Goal: Task Accomplishment & Management: Complete application form

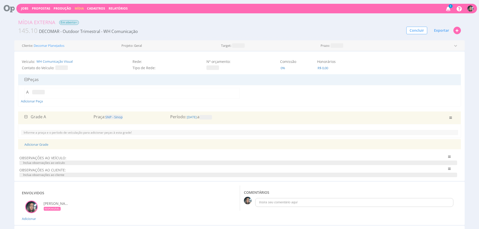
click at [212, 118] on span at bounding box center [205, 117] width 13 height 5
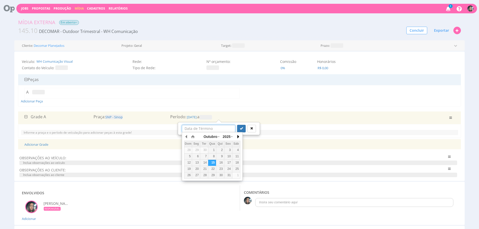
click at [237, 138] on button "button" at bounding box center [237, 137] width 5 height 8
click at [239, 163] on div "20" at bounding box center [236, 162] width 8 height 4
click at [237, 138] on button "button" at bounding box center [237, 137] width 5 height 8
click at [204, 169] on div "20" at bounding box center [204, 169] width 8 height 4
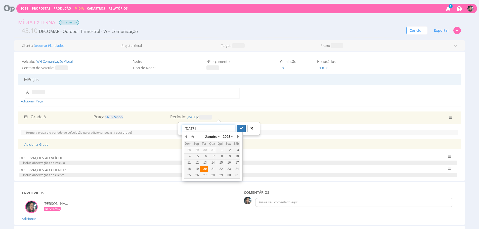
type input "20/01/2026"
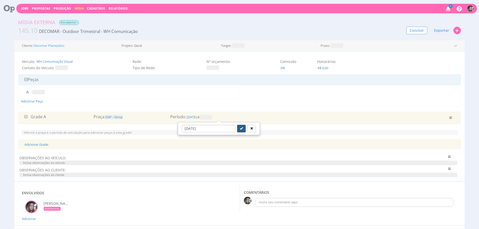
click at [240, 129] on icon "submit" at bounding box center [241, 128] width 3 height 3
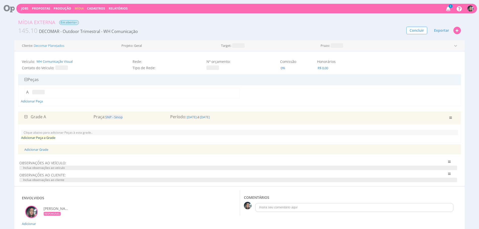
click at [38, 138] on link "Adicionar Peça a Grade" at bounding box center [38, 137] width 34 height 5
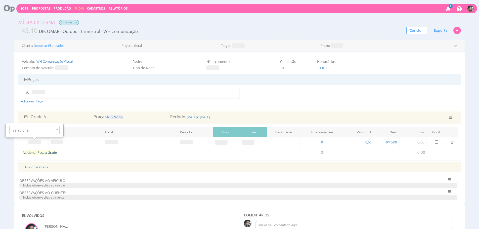
click at [40, 154] on link "Adicionar Peça a Grade" at bounding box center [40, 152] width 34 height 5
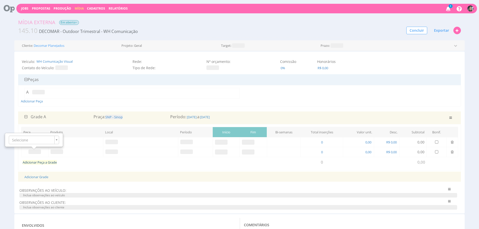
click at [55, 163] on link "Adicionar Peça a Grade" at bounding box center [40, 162] width 34 height 5
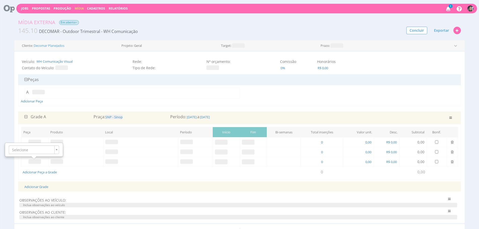
drag, startPoint x: 53, startPoint y: 172, endPoint x: 51, endPoint y: 106, distance: 66.1
click at [53, 173] on link "Adicionar Peça a Grade" at bounding box center [40, 172] width 34 height 5
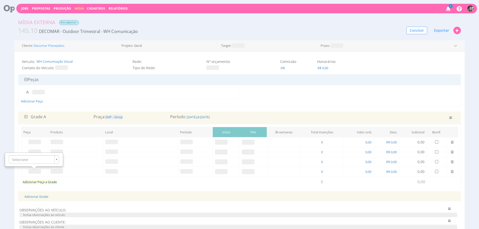
click at [37, 182] on link "Adicionar Peça a Grade" at bounding box center [40, 181] width 34 height 5
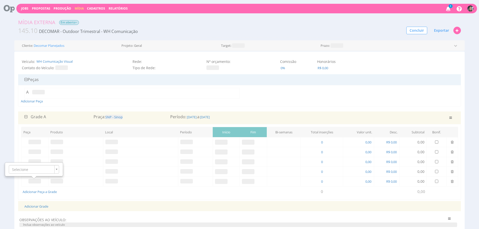
click at [198, 103] on div "Adicionar Peça" at bounding box center [239, 96] width 437 height 16
click at [37, 144] on span at bounding box center [34, 141] width 13 height 5
click at [31, 150] on span at bounding box center [34, 151] width 13 height 5
click at [32, 133] on div "Selecione" at bounding box center [35, 140] width 58 height 14
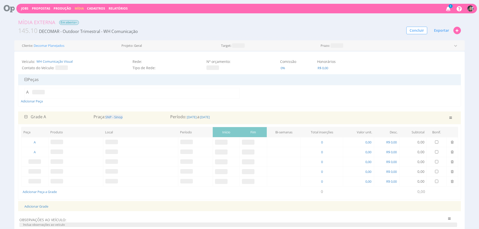
click at [38, 160] on span at bounding box center [34, 161] width 13 height 5
click at [40, 154] on div "Selecione" at bounding box center [34, 149] width 57 height 13
click at [32, 172] on span at bounding box center [34, 171] width 13 height 5
click at [35, 180] on span at bounding box center [34, 181] width 13 height 5
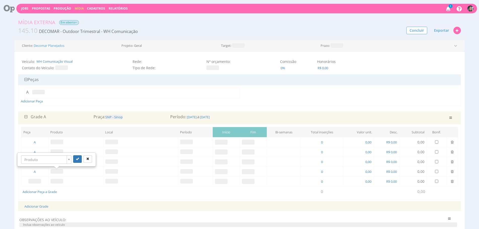
click at [35, 180] on span at bounding box center [34, 181] width 13 height 5
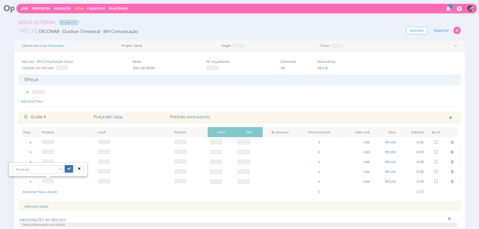
click at [51, 141] on span at bounding box center [48, 141] width 13 height 5
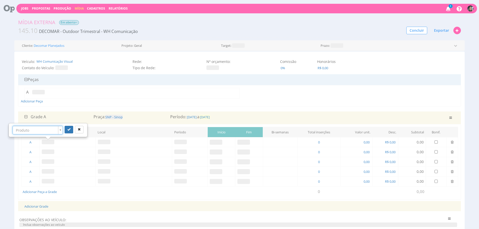
click at [210, 116] on span "20/01/2026" at bounding box center [204, 117] width 11 height 5
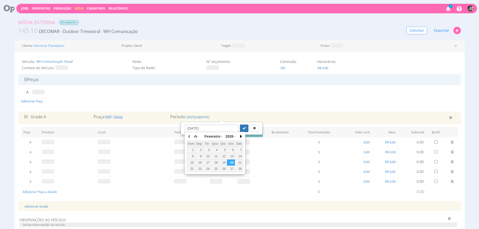
click at [241, 133] on button "button" at bounding box center [240, 136] width 5 height 8
click at [230, 157] on div "13" at bounding box center [231, 156] width 8 height 4
type input "13/02/2026"
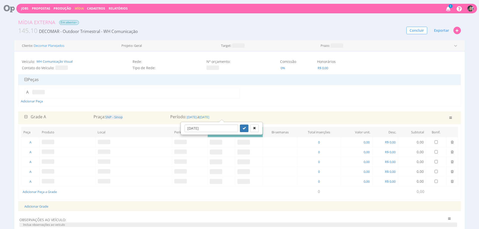
click at [209, 116] on span "20/01/2026" at bounding box center [204, 117] width 10 height 5
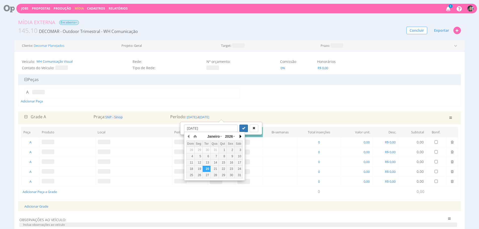
click at [237, 136] on div "Janeiro Janeiro Fevereiro Março Abril Maio Junho Julho Agosto Setembro Outubro …" at bounding box center [214, 155] width 56 height 46
click at [239, 135] on button "button" at bounding box center [239, 136] width 5 height 8
drag, startPoint x: 230, startPoint y: 164, endPoint x: 231, endPoint y: 131, distance: 33.2
click at [230, 164] on div "20" at bounding box center [230, 162] width 8 height 4
type input "20/02/2026"
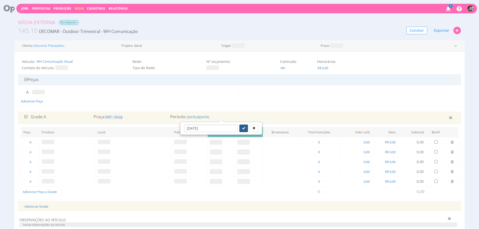
click at [242, 128] on icon "submit" at bounding box center [243, 127] width 3 height 3
click at [167, 102] on div "Adicionar Peça" at bounding box center [239, 96] width 437 height 16
click at [49, 140] on span at bounding box center [48, 141] width 13 height 5
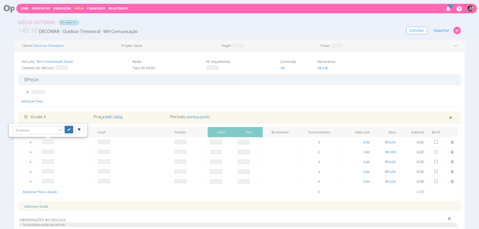
click at [48, 137] on div at bounding box center [48, 138] width 6 height 3
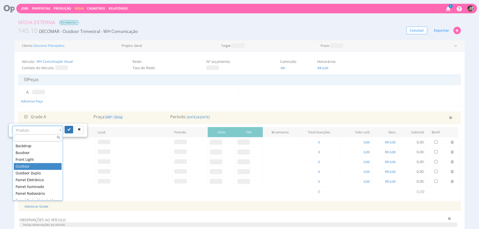
drag, startPoint x: 46, startPoint y: 165, endPoint x: 53, endPoint y: 156, distance: 11.1
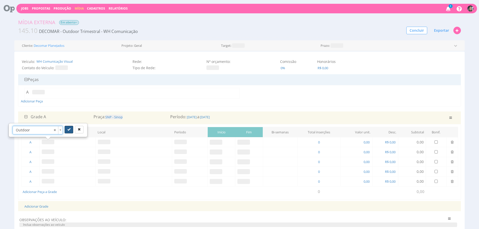
click at [67, 130] on icon "submit" at bounding box center [68, 129] width 3 height 3
click at [48, 149] on span at bounding box center [48, 151] width 13 height 5
click at [48, 150] on span at bounding box center [48, 151] width 13 height 5
click at [70, 140] on icon "submit" at bounding box center [68, 138] width 3 height 3
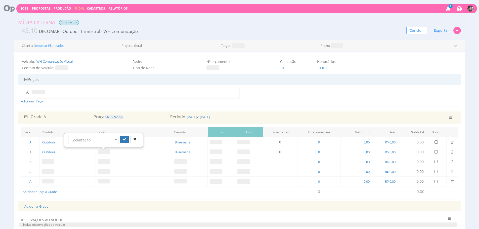
click at [47, 161] on span at bounding box center [48, 161] width 13 height 5
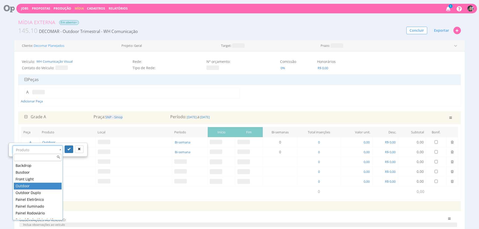
drag, startPoint x: 43, startPoint y: 183, endPoint x: 48, endPoint y: 177, distance: 8.0
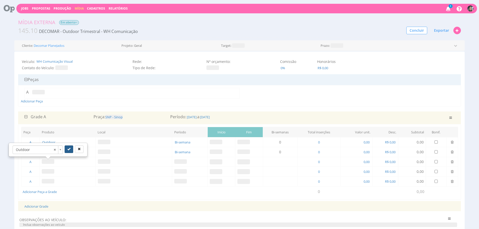
click at [69, 149] on icon "submit" at bounding box center [68, 148] width 3 height 3
click at [51, 165] on td "Outdoor" at bounding box center [68, 161] width 56 height 10
click at [50, 168] on td at bounding box center [68, 171] width 56 height 10
click at [49, 169] on span at bounding box center [48, 171] width 13 height 5
drag, startPoint x: 41, startPoint y: 152, endPoint x: 42, endPoint y: 156, distance: 3.7
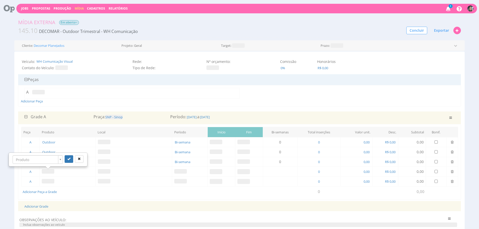
click at [41, 153] on div "Produto" at bounding box center [48, 159] width 78 height 13
drag, startPoint x: 42, startPoint y: 157, endPoint x: 55, endPoint y: 173, distance: 20.2
click at [72, 156] on button "submit" at bounding box center [69, 159] width 9 height 8
click at [49, 182] on span at bounding box center [48, 181] width 13 height 5
click at [49, 181] on span at bounding box center [48, 181] width 13 height 5
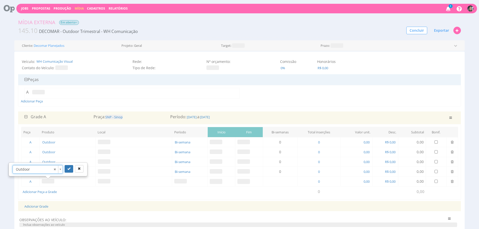
click at [70, 174] on div "Outdoor" at bounding box center [48, 169] width 78 height 13
click at [68, 166] on button "submit" at bounding box center [69, 169] width 9 height 8
click at [104, 143] on span at bounding box center [104, 141] width 13 height 5
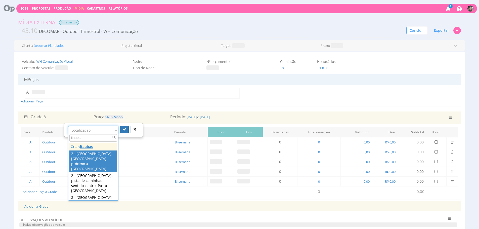
type input "itaubas"
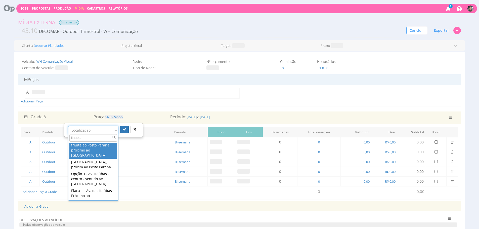
scroll to position [127, 0]
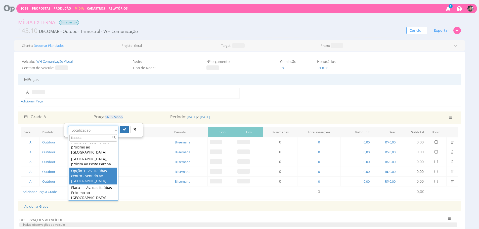
drag, startPoint x: 105, startPoint y: 175, endPoint x: 106, endPoint y: 169, distance: 6.9
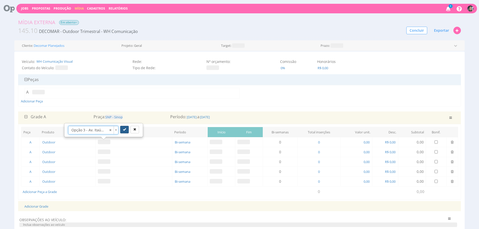
click at [122, 127] on button "submit" at bounding box center [124, 130] width 9 height 8
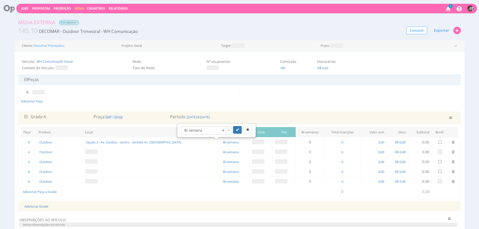
click at [95, 153] on span at bounding box center [91, 151] width 13 height 5
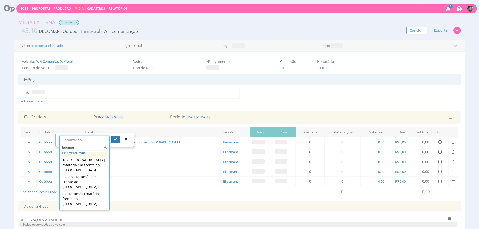
scroll to position [0, 0]
click at [95, 146] on input "tarumas" at bounding box center [85, 148] width 48 height 8
paste input "Sinop-MT - Av. Tarumãs rotatória do Colégio Marista sentido Aquarela Brasil"
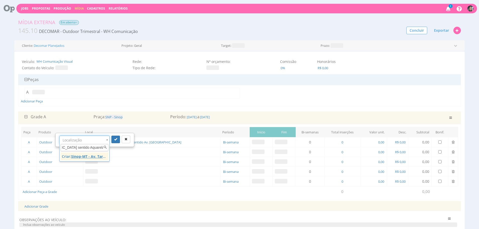
type input "Sinop-MT - Av. Tarumãs rotatória do Colégio Marista sentido Aquarela Brasil"
drag, startPoint x: 90, startPoint y: 156, endPoint x: 106, endPoint y: 151, distance: 16.0
click at [90, 156] on u "Sinop-MT - Av. Tarumãs rotatória do Colégio Marista sentido Aquarela Brasil" at bounding box center [155, 156] width 169 height 5
click at [113, 141] on button "submit" at bounding box center [115, 139] width 9 height 8
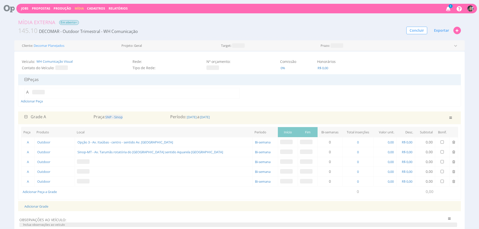
click at [166, 177] on td at bounding box center [164, 181] width 178 height 10
click at [89, 160] on span at bounding box center [83, 161] width 13 height 5
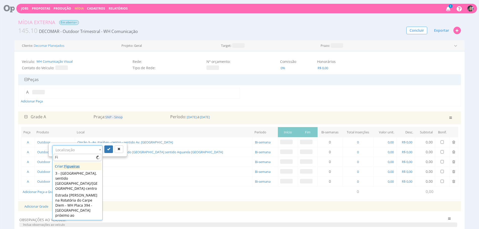
type input "F"
paste input "Av. Figueiras vindo do Aquarela das Artes sentido centro"
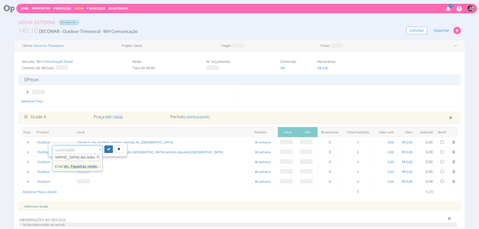
type input "Av. Figueiras vindo do Aquarela das Artes sentido centro"
click at [84, 165] on u "Av. Figueiras vindo do Aquarela das Artes sentido centro" at bounding box center [124, 166] width 120 height 5
click at [107, 148] on icon "submit" at bounding box center [108, 148] width 3 height 3
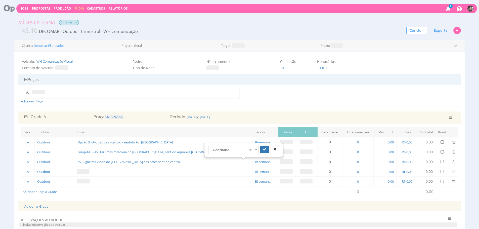
click at [89, 170] on span at bounding box center [83, 171] width 13 height 5
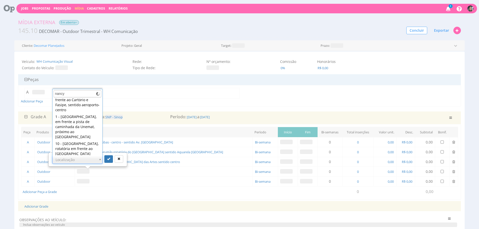
scroll to position [0, 0]
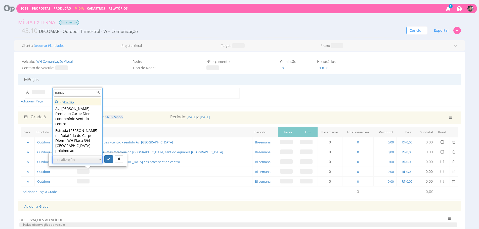
type input "nancy"
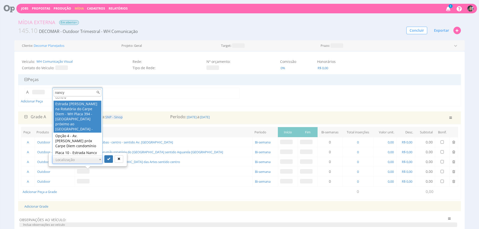
scroll to position [25, 0]
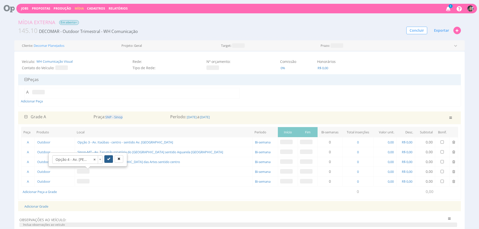
click at [108, 157] on icon "submit" at bounding box center [108, 158] width 3 height 3
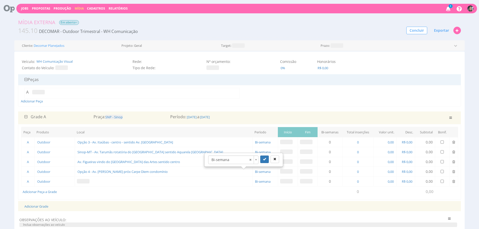
click at [84, 177] on td at bounding box center [164, 181] width 178 height 10
click at [83, 177] on td at bounding box center [164, 181] width 178 height 10
click at [84, 179] on span at bounding box center [83, 181] width 13 height 5
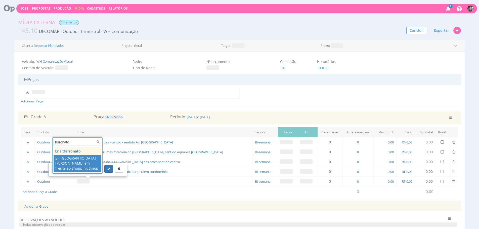
type input "ferronato"
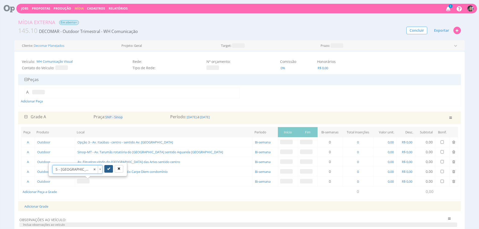
click at [106, 167] on button "submit" at bounding box center [108, 169] width 9 height 8
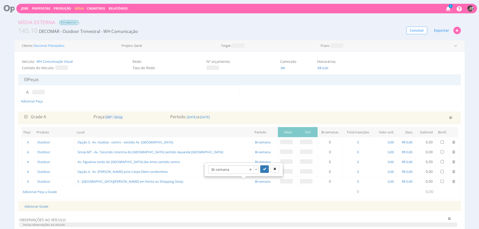
drag, startPoint x: 274, startPoint y: 145, endPoint x: 271, endPoint y: 142, distance: 4.3
click at [278, 142] on td at bounding box center [288, 142] width 20 height 10
click at [280, 142] on span at bounding box center [286, 141] width 13 height 5
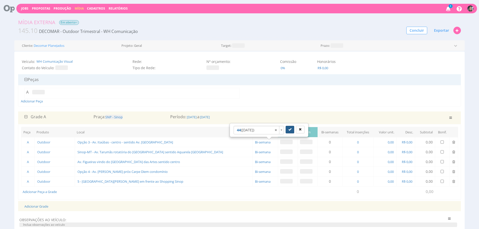
click at [289, 132] on button "submit" at bounding box center [289, 130] width 9 height 8
click at [254, 141] on span "Bi-semana" at bounding box center [262, 142] width 17 height 5
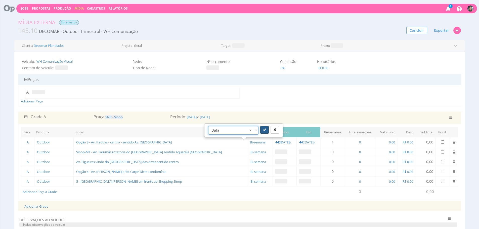
click at [267, 127] on button "submit" at bounding box center [264, 130] width 9 height 8
click at [250, 153] on span "Bi-semana" at bounding box center [258, 151] width 17 height 5
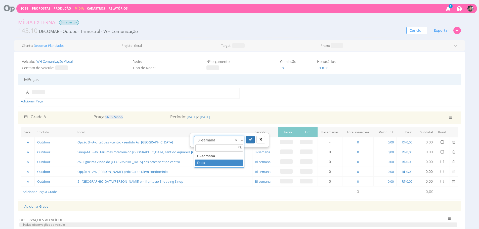
drag, startPoint x: 219, startPoint y: 160, endPoint x: 236, endPoint y: 148, distance: 20.6
click at [250, 139] on icon "submit" at bounding box center [250, 139] width 3 height 3
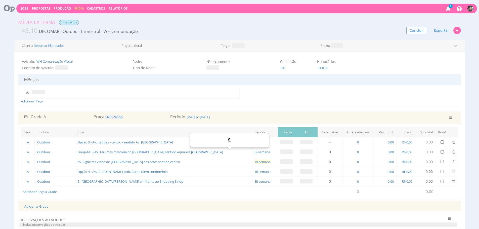
click at [254, 161] on span "Bi-semana" at bounding box center [262, 161] width 17 height 5
click at [264, 148] on icon "submit" at bounding box center [264, 148] width 3 height 3
click at [254, 170] on span "Bi-semana" at bounding box center [262, 171] width 17 height 5
click at [264, 159] on icon "submit" at bounding box center [264, 158] width 3 height 3
click at [254, 180] on span "Bi-semana" at bounding box center [262, 181] width 17 height 5
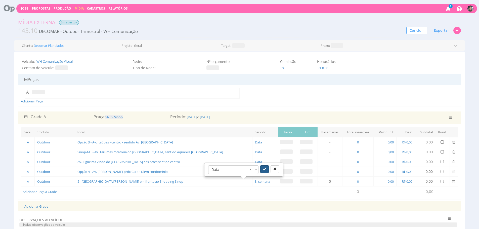
click at [264, 165] on button "submit" at bounding box center [264, 169] width 9 height 8
click at [280, 141] on span at bounding box center [286, 141] width 13 height 5
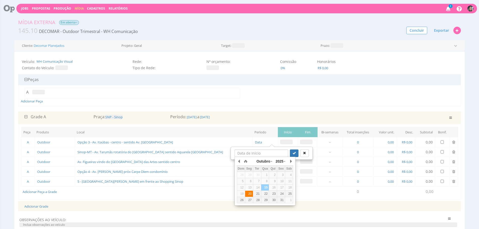
click at [251, 195] on div "20" at bounding box center [249, 193] width 8 height 4
type input "20/10/2025"
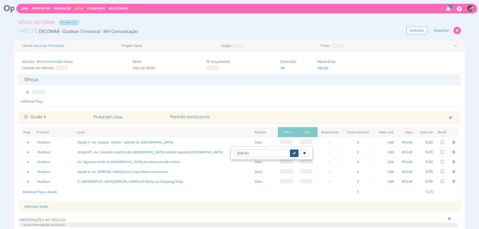
click at [290, 156] on button "submit" at bounding box center [294, 153] width 9 height 8
click at [300, 143] on span at bounding box center [306, 141] width 13 height 5
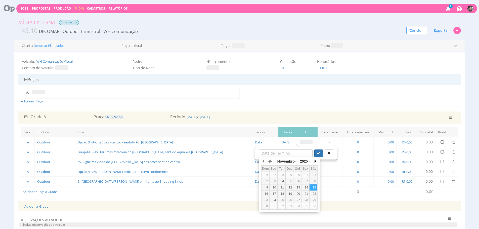
click at [314, 160] on button "button" at bounding box center [314, 161] width 5 height 8
click at [317, 161] on button "button" at bounding box center [314, 161] width 5 height 8
click at [304, 187] on div "20" at bounding box center [305, 187] width 8 height 4
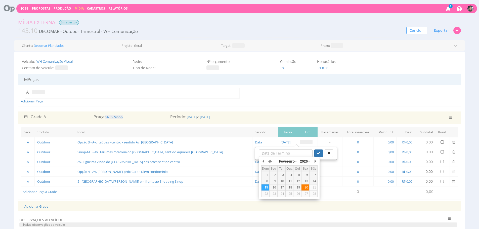
type input "20/02/2026"
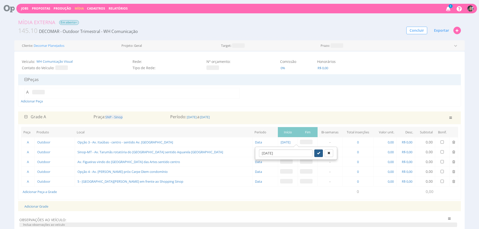
click at [315, 155] on button "submit" at bounding box center [318, 153] width 9 height 8
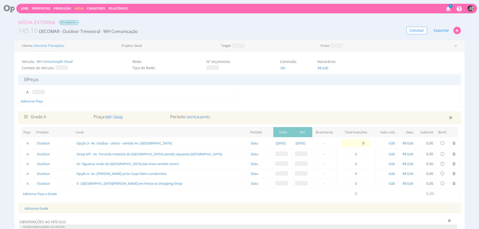
click at [275, 153] on span at bounding box center [281, 153] width 13 height 5
type input "0"
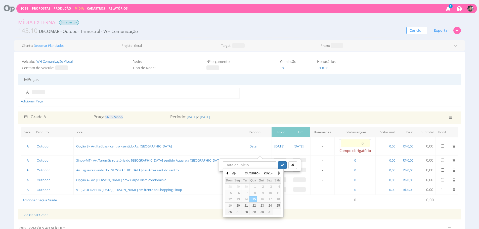
click at [227, 174] on button "button" at bounding box center [227, 173] width 5 height 8
click at [278, 173] on button "button" at bounding box center [278, 173] width 5 height 8
click at [238, 205] on div "20" at bounding box center [237, 205] width 8 height 4
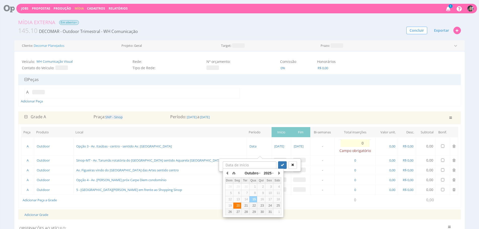
type input "20/10/2025"
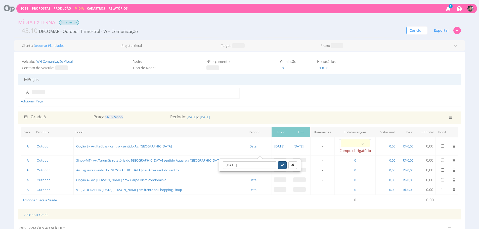
click at [280, 164] on button "submit" at bounding box center [282, 165] width 9 height 8
click at [256, 169] on input "text" at bounding box center [275, 171] width 54 height 8
click at [291, 150] on td "20/02/2026" at bounding box center [300, 146] width 19 height 18
click at [274, 171] on span at bounding box center [280, 169] width 13 height 5
type input "0"
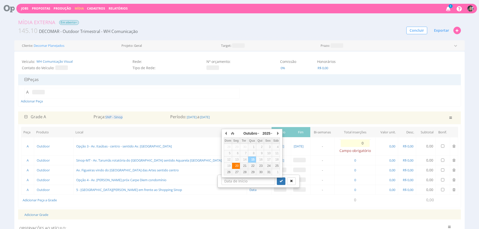
click at [238, 167] on div "20" at bounding box center [236, 166] width 8 height 4
type input "20/10/2025"
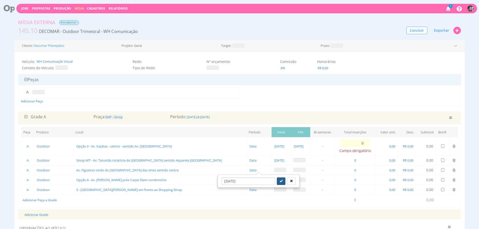
click at [277, 179] on button "submit" at bounding box center [281, 181] width 9 height 8
click at [293, 196] on td "Adicionar Peça a Grade" at bounding box center [177, 199] width 313 height 11
click at [274, 179] on span at bounding box center [280, 179] width 13 height 5
type input "0"
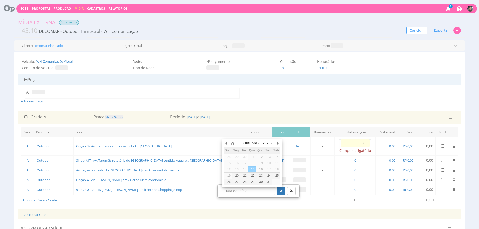
click at [237, 175] on div "20" at bounding box center [236, 175] width 8 height 4
type input "20/10/2025"
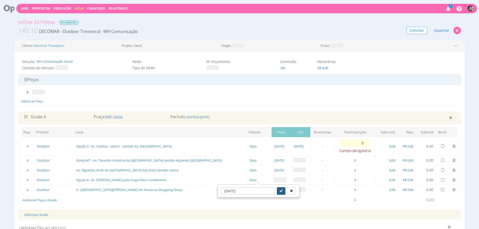
click at [277, 190] on button "submit" at bounding box center [281, 191] width 9 height 8
type input "0"
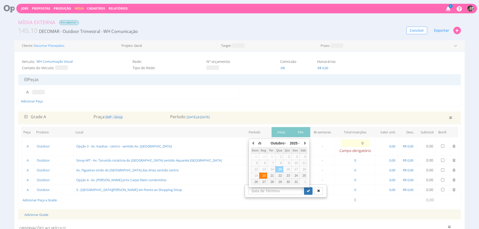
click at [263, 177] on div "20" at bounding box center [263, 175] width 8 height 4
type input "20/10/2025"
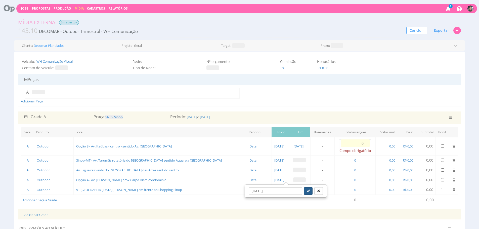
click at [306, 190] on icon "submit" at bounding box center [307, 190] width 3 height 3
click at [274, 190] on span at bounding box center [280, 191] width 13 height 5
type input "0"
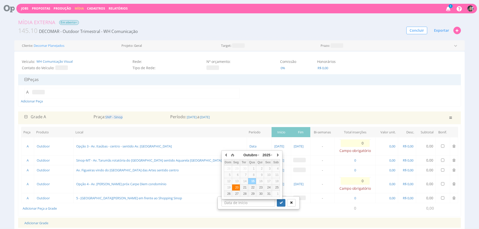
click at [235, 187] on div "20" at bounding box center [236, 187] width 8 height 4
type input "20/10/2025"
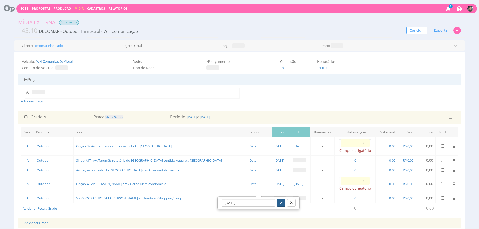
click at [279, 203] on icon "submit" at bounding box center [280, 202] width 3 height 3
type input "0"
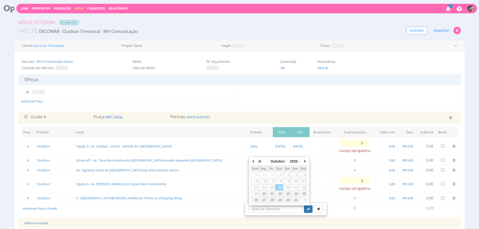
click at [309, 147] on td "0 -" at bounding box center [321, 146] width 24 height 18
type input "0"
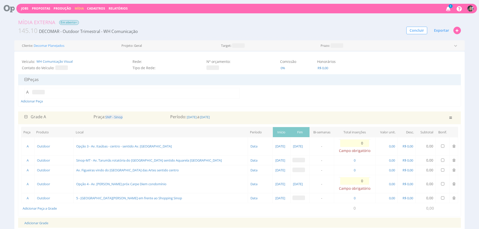
click at [292, 159] on span at bounding box center [298, 160] width 13 height 5
type input "0"
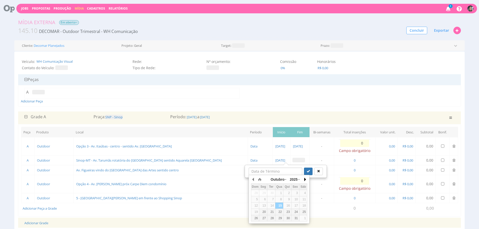
click at [305, 181] on button "button" at bounding box center [304, 179] width 5 height 8
click at [306, 179] on button "button" at bounding box center [304, 179] width 5 height 8
click at [296, 205] on div "20" at bounding box center [295, 205] width 8 height 4
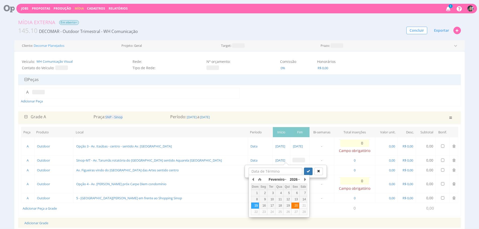
type input "20/02/2026"
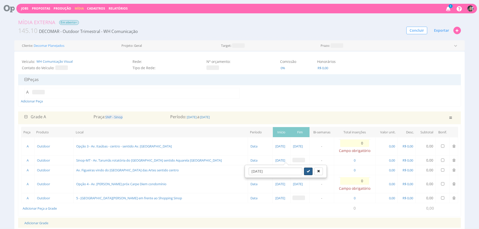
click at [304, 174] on button "submit" at bounding box center [308, 171] width 9 height 8
type input "0"
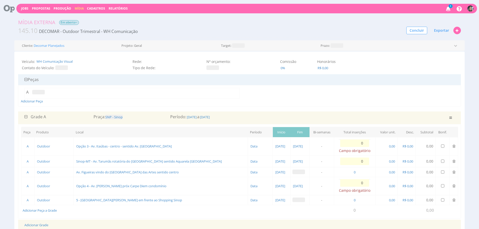
click at [292, 172] on span at bounding box center [298, 171] width 13 height 5
type input "0"
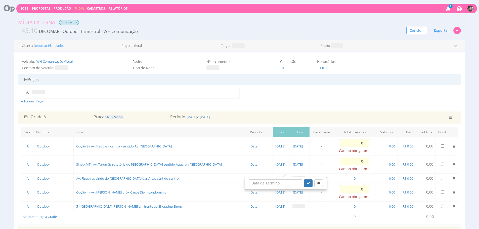
drag, startPoint x: 309, startPoint y: 210, endPoint x: 281, endPoint y: 186, distance: 37.5
click at [310, 210] on td "0 -" at bounding box center [321, 206] width 24 height 10
type input "0"
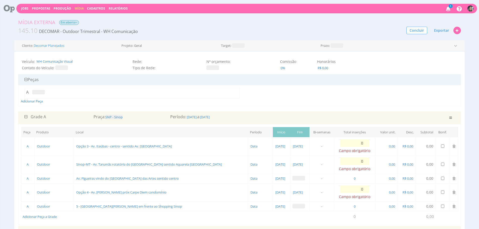
click at [292, 179] on span at bounding box center [298, 178] width 13 height 5
type input "0"
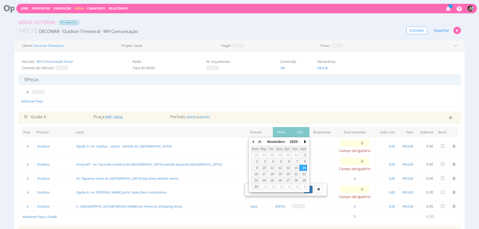
click at [302, 142] on button "button" at bounding box center [304, 142] width 5 height 8
click at [296, 169] on div "20" at bounding box center [295, 168] width 8 height 4
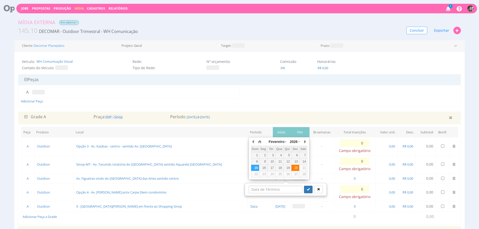
type input "20/02/2026"
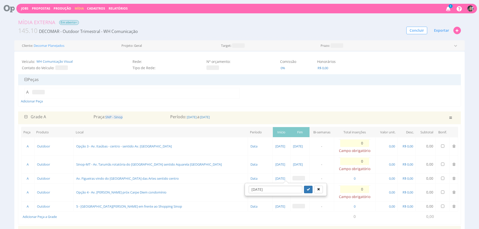
click at [304, 195] on div "20/02/2026" at bounding box center [285, 189] width 82 height 13
click at [306, 189] on icon "submit" at bounding box center [307, 188] width 3 height 3
type input "0"
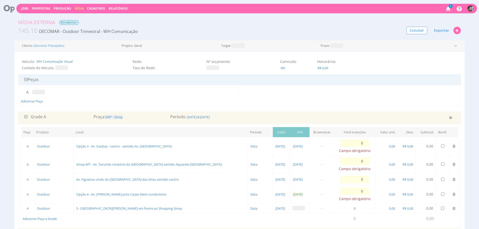
click at [292, 194] on span "20/10/2025" at bounding box center [297, 194] width 11 height 5
type input "0"
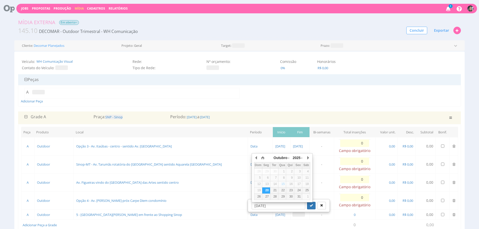
click at [318, 177] on td "0 -" at bounding box center [321, 182] width 24 height 18
type input "0"
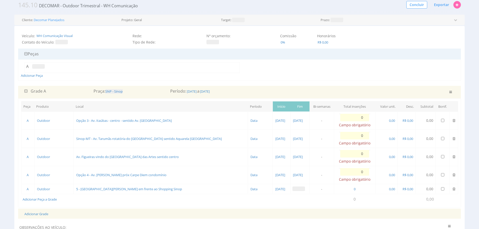
scroll to position [29, 0]
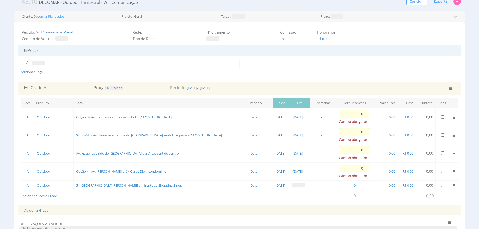
click at [292, 171] on span "20/10/2025" at bounding box center [297, 171] width 11 height 5
type input "0"
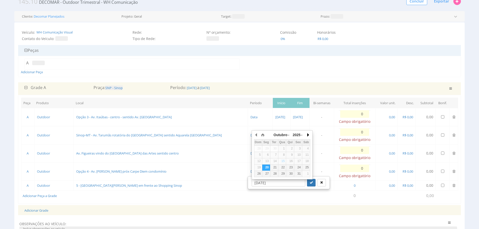
click at [307, 134] on button "button" at bounding box center [307, 135] width 5 height 8
drag, startPoint x: 308, startPoint y: 132, endPoint x: 304, endPoint y: 154, distance: 22.1
click at [308, 132] on button "button" at bounding box center [307, 135] width 5 height 8
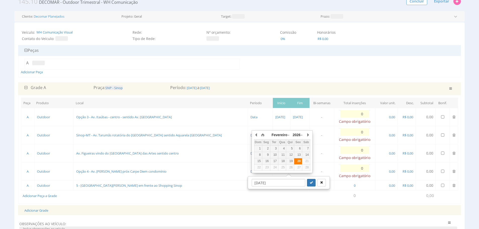
click at [299, 163] on div "20" at bounding box center [298, 161] width 8 height 4
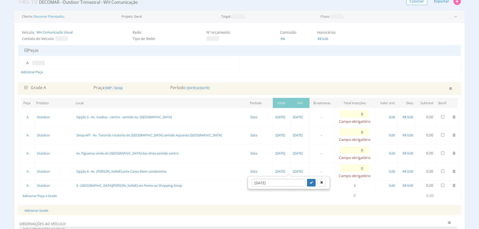
type input "20/02/2026"
click at [307, 183] on button "submit" at bounding box center [311, 183] width 9 height 8
click at [290, 185] on span at bounding box center [296, 185] width 13 height 5
type input "0"
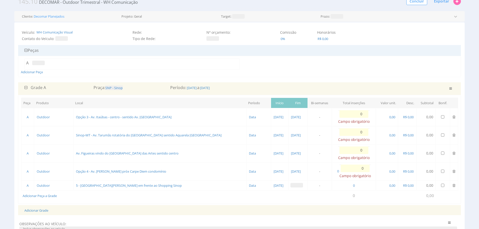
type input "0"
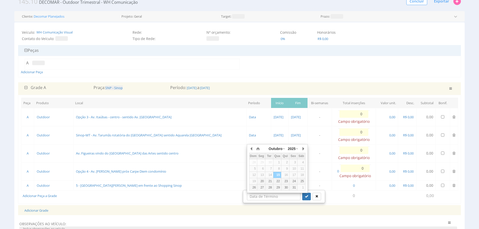
click at [322, 170] on td "0 -" at bounding box center [319, 171] width 24 height 18
type input "0"
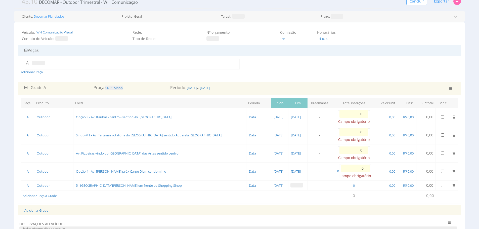
click at [290, 183] on span at bounding box center [296, 185] width 13 height 5
type input "0"
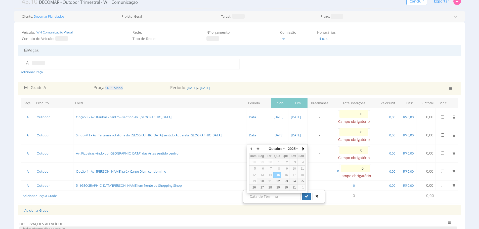
click at [303, 151] on button "button" at bounding box center [302, 149] width 5 height 8
click at [294, 173] on div "20" at bounding box center [293, 175] width 8 height 4
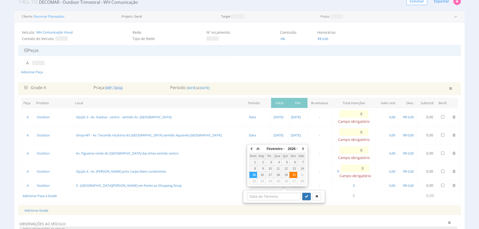
type input "20/02/2026"
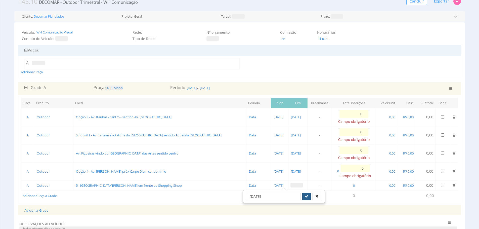
click at [305, 196] on icon "submit" at bounding box center [306, 195] width 3 height 3
type input "0"
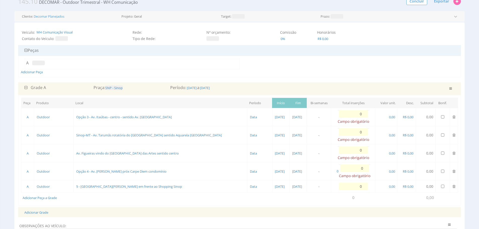
click at [313, 164] on td "0 -" at bounding box center [318, 171] width 24 height 18
type input "0"
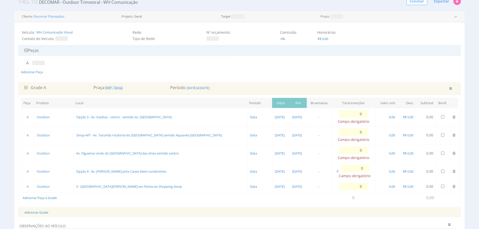
type input "0"
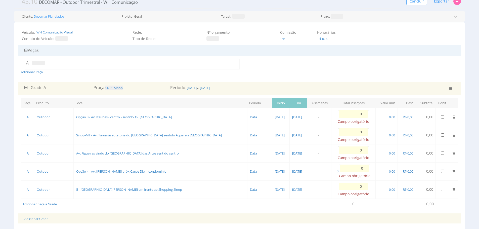
click at [353, 114] on input "0" at bounding box center [353, 114] width 29 height 8
click at [355, 114] on input "0" at bounding box center [353, 114] width 29 height 8
click at [356, 114] on input "0" at bounding box center [353, 114] width 29 height 8
type input "1"
click at [357, 131] on input "0" at bounding box center [353, 132] width 29 height 8
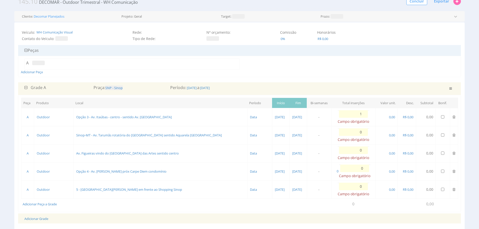
type input "1"
click at [360, 148] on input "0" at bounding box center [353, 150] width 29 height 8
type input "1"
click at [360, 169] on input "0" at bounding box center [354, 168] width 29 height 8
type input "1"
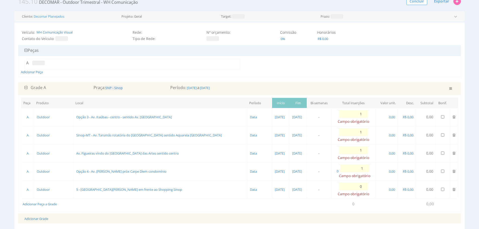
click at [358, 190] on div "0 Campo obrigatório" at bounding box center [352, 189] width 31 height 14
click at [360, 185] on input "0" at bounding box center [353, 186] width 29 height 8
type input "1"
click at [360, 174] on div "Campo obrigatório" at bounding box center [354, 175] width 31 height 5
click at [361, 172] on input "1" at bounding box center [354, 168] width 29 height 8
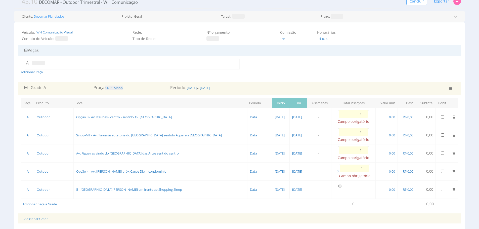
type input "1"
click at [361, 153] on input "1" at bounding box center [353, 150] width 29 height 8
type input "1"
click at [360, 133] on input "1" at bounding box center [353, 132] width 29 height 8
type input "1"
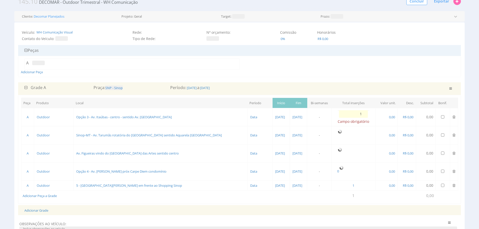
click at [357, 116] on tr "A Outdoor Opção 3 - Av. Itaúbas - centro - sentido Av. Tarumãs Data 20/10/2025 …" at bounding box center [239, 117] width 436 height 18
type input "1"
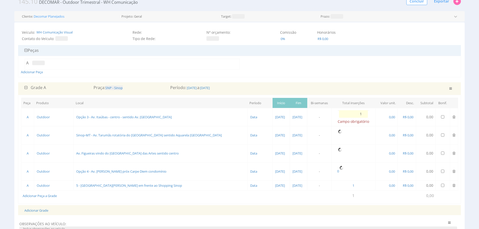
type input "1"
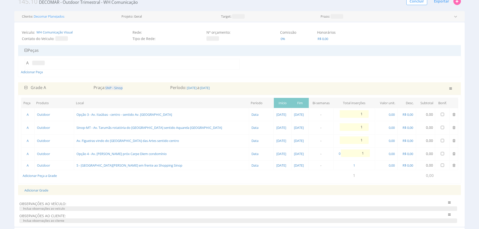
click at [360, 112] on input "1" at bounding box center [353, 114] width 29 height 8
type input "1"
click at [358, 125] on input "1" at bounding box center [353, 127] width 29 height 8
type input "1"
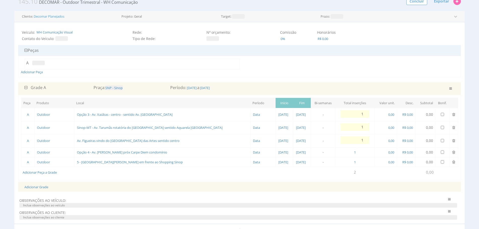
click at [360, 140] on input "1" at bounding box center [354, 140] width 29 height 8
type input "1"
click at [359, 129] on input "1" at bounding box center [354, 127] width 29 height 8
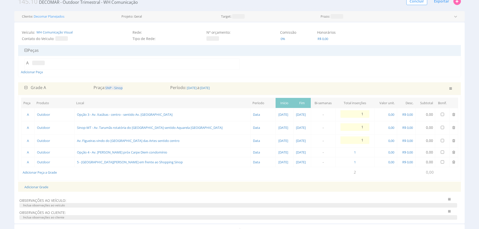
type input "1"
click at [361, 114] on input "1" at bounding box center [354, 114] width 29 height 8
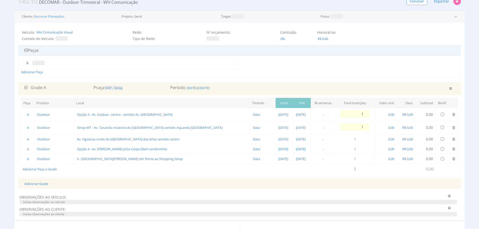
type input "1"
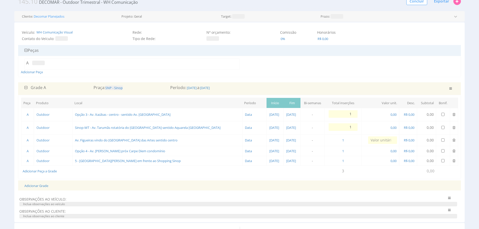
click at [356, 126] on td "0 1" at bounding box center [342, 127] width 37 height 13
type input "1"
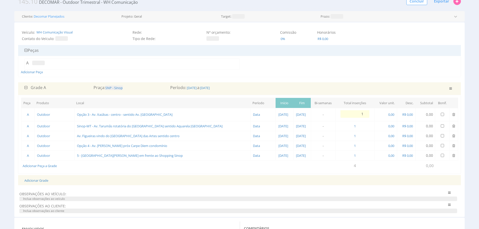
type input "1"
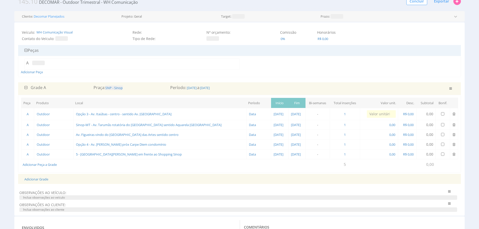
type input "0,00"
type input "3.200,00"
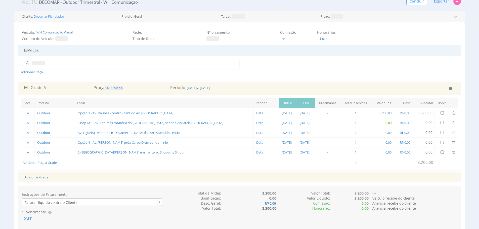
click at [386, 123] on span "0,00" at bounding box center [388, 122] width 7 height 5
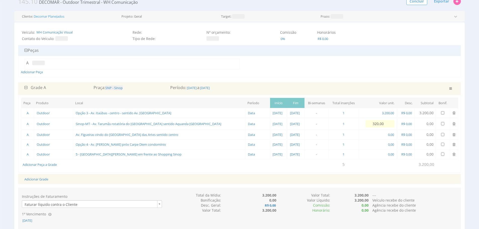
type input "3.200,00"
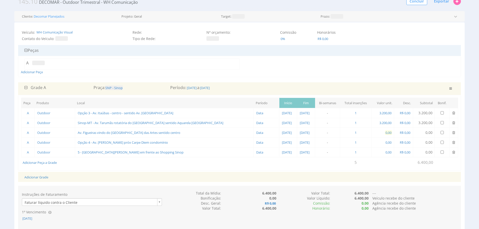
click at [385, 133] on span "0,00" at bounding box center [388, 132] width 7 height 5
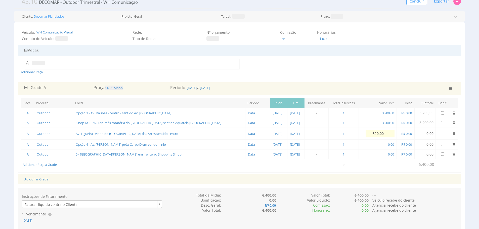
type input "3.200,00"
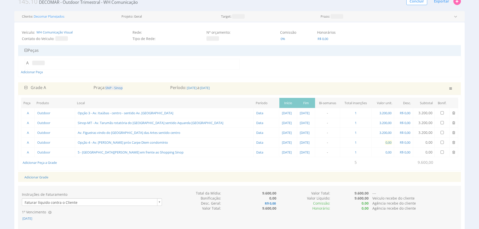
click at [385, 141] on span "0,00" at bounding box center [388, 142] width 7 height 5
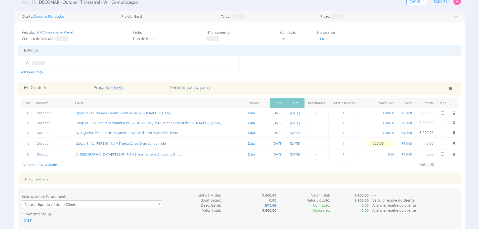
type input "3.200,00"
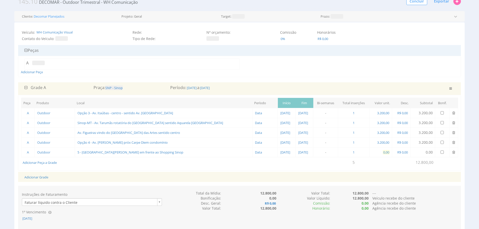
click at [385, 153] on span "0,00" at bounding box center [385, 152] width 7 height 5
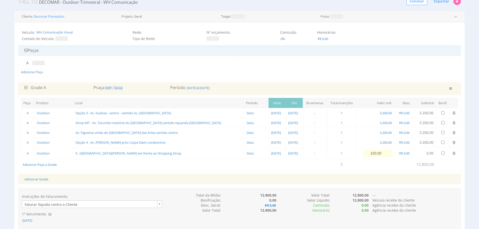
type input "3.200,00"
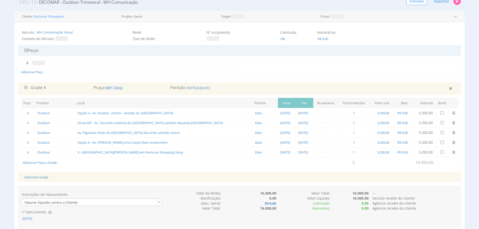
drag, startPoint x: 388, startPoint y: 167, endPoint x: 290, endPoint y: 147, distance: 99.6
click at [388, 168] on div "Peça Produto Local Período Início Fim Bi-semanas Total inserções Valor unit. De…" at bounding box center [239, 133] width 442 height 76
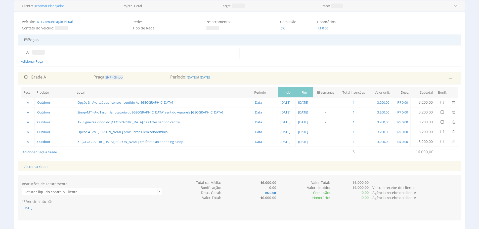
scroll to position [36, 0]
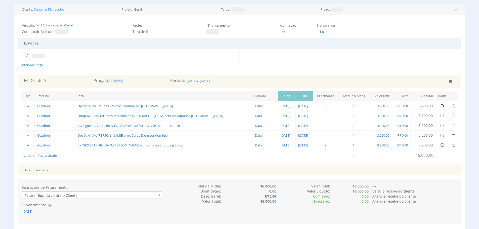
click at [440, 105] on input "checkbox" at bounding box center [441, 105] width 3 height 3
checkbox input "true"
click at [440, 116] on input "checkbox" at bounding box center [441, 115] width 3 height 3
checkbox input "true"
click at [441, 126] on input "checkbox" at bounding box center [441, 125] width 3 height 3
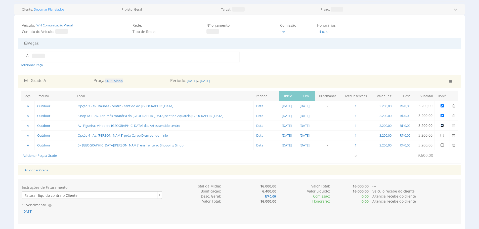
checkbox input "true"
click at [441, 133] on input "checkbox" at bounding box center [441, 134] width 3 height 3
checkbox input "true"
click at [442, 141] on td at bounding box center [441, 145] width 15 height 10
click at [441, 144] on input "checkbox" at bounding box center [441, 144] width 3 height 3
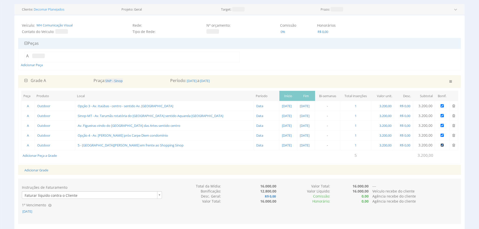
checkbox input "true"
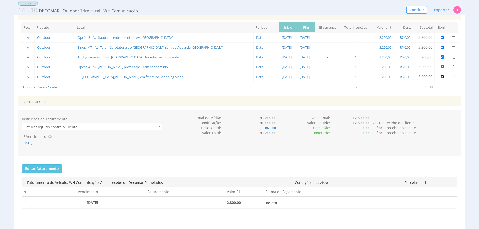
scroll to position [100, 0]
click at [33, 143] on span "[DATE]" at bounding box center [27, 141] width 11 height 5
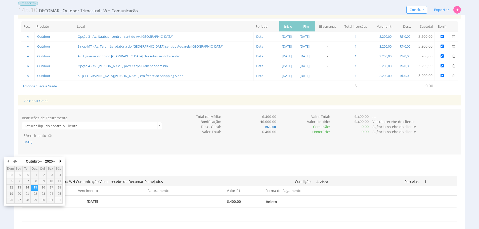
click at [62, 163] on button "button" at bounding box center [60, 161] width 5 height 8
click at [9, 162] on button "button" at bounding box center [8, 161] width 5 height 8
click at [19, 194] on div "20" at bounding box center [19, 193] width 8 height 4
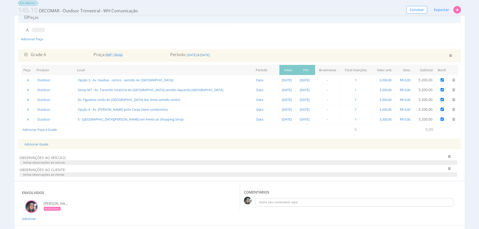
scroll to position [57, 0]
click at [174, 162] on span "Inclua observações ao veículo" at bounding box center [237, 162] width 437 height 5
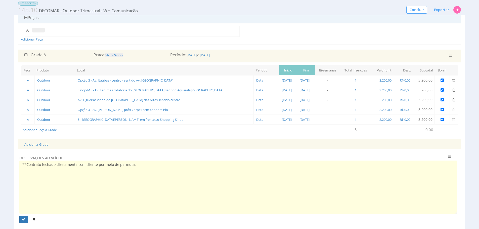
click at [149, 168] on textarea "**Contrato fechado diretamente com cliente por meio de permuta." at bounding box center [237, 186] width 437 height 53
click at [147, 166] on textarea "**Contrato fechado diretamente com cliente por meio de permuta." at bounding box center [237, 186] width 437 height 53
type textarea "**Contrato fechado diretamente com cliente por meio de permuta."
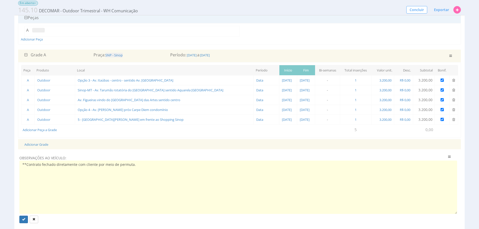
click at [155, 150] on div "Veículo: WH Comunicação Visual Contato do Veículo: Rede: Tipo de Rede: Canal: N…" at bounding box center [239, 117] width 450 height 254
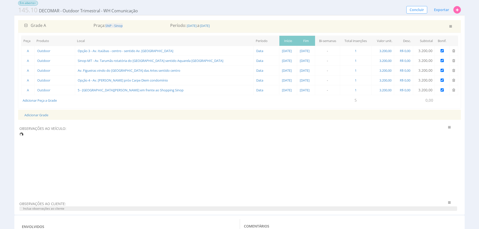
scroll to position [88, 0]
click at [114, 206] on span "Inclua observações ao cliente" at bounding box center [237, 206] width 437 height 5
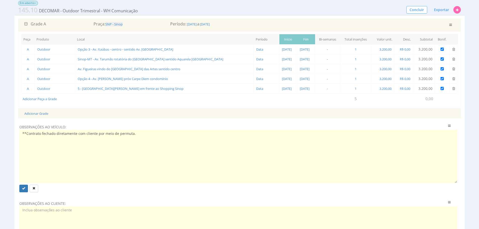
click at [108, 211] on textarea at bounding box center [237, 232] width 437 height 53
paste textarea "**Contrato fechado diretamente com cliente por meio de permuta."
type textarea "**Contrato fechado diretamente com cliente por meio de permuta."
click at [119, 193] on div "OBSERVAÇÕES AO VEÍCULO: Clique aqui para cadastrar uma Observação ao veículo pr…" at bounding box center [239, 160] width 442 height 76
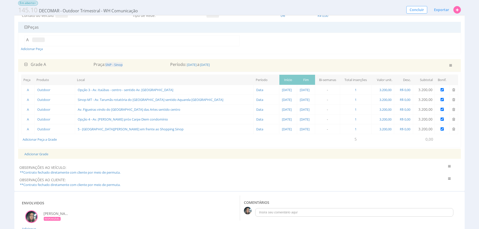
scroll to position [21, 0]
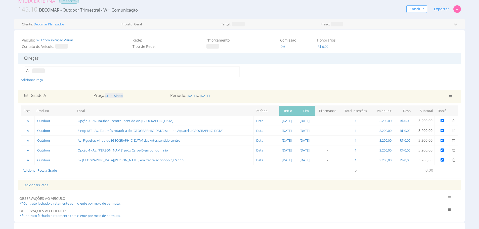
click at [127, 200] on span "OBSERVAÇÕES AO VEÍCULO:" at bounding box center [219, 198] width 401 height 5
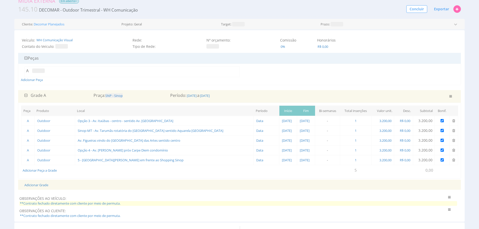
click at [126, 203] on span "**Contrato fechado diretamente com cliente por meio de permuta." at bounding box center [237, 203] width 437 height 5
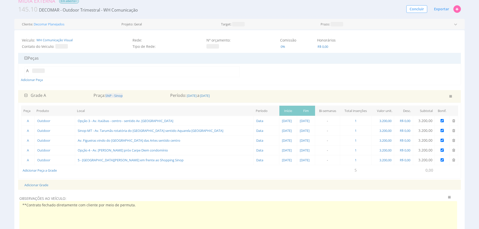
drag, startPoint x: 137, startPoint y: 204, endPoint x: 104, endPoint y: 202, distance: 33.0
click at [96, 204] on textarea "**Contrato fechado diretamente com cliente por meio de permuta." at bounding box center [237, 227] width 437 height 53
type textarea "**Contrato fechado diretamente com cliente (permuta)."
click at [170, 189] on div "Adicionar Grade" at bounding box center [239, 184] width 437 height 10
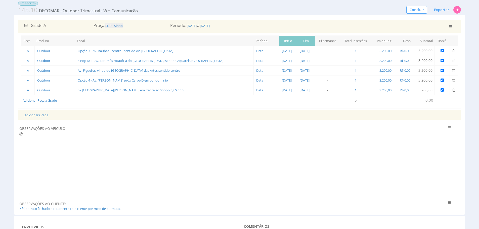
scroll to position [87, 0]
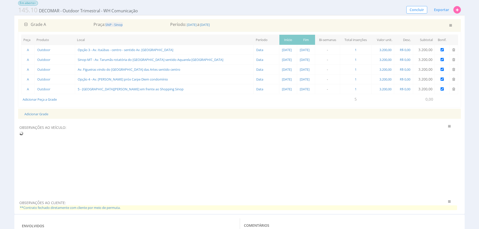
click at [124, 209] on span "**Contrato fechado diretamente com cliente por meio de permuta." at bounding box center [237, 207] width 437 height 5
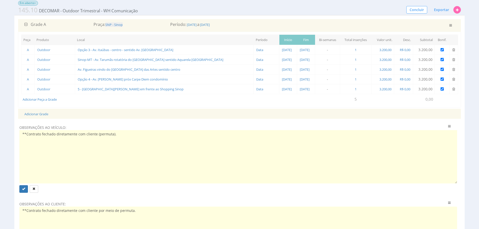
click at [143, 209] on textarea "**Contrato fechado diretamente com cliente por meio de permuta." at bounding box center [237, 232] width 437 height 53
click at [142, 210] on textarea "**Contrato fechado diretamente com cliente por meio de permuta." at bounding box center [237, 232] width 437 height 53
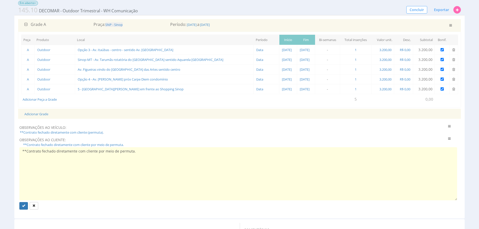
drag, startPoint x: 135, startPoint y: 211, endPoint x: 97, endPoint y: 151, distance: 70.8
click at [97, 151] on textarea "**Contrato fechado diretamente com cliente por meio de permuta." at bounding box center [237, 173] width 437 height 53
type textarea "**Contrato fechado diretamente com cliente (permuta)."
click at [22, 208] on button "submit" at bounding box center [23, 206] width 9 height 8
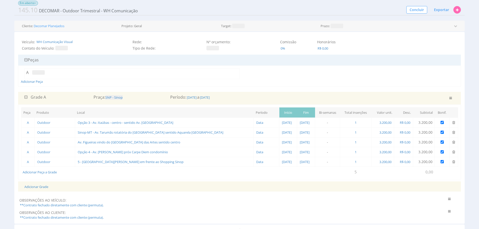
scroll to position [0, 0]
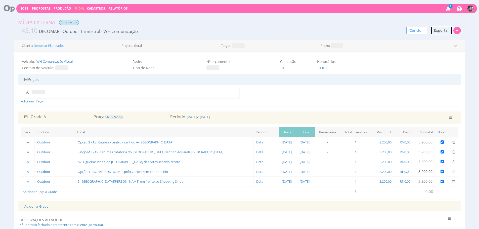
click at [448, 29] on span "Exportar" at bounding box center [441, 30] width 15 height 5
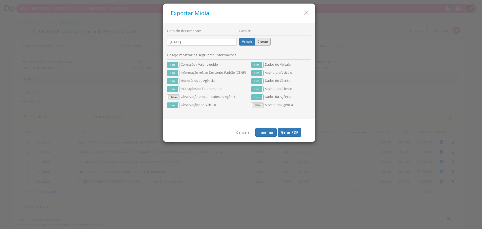
click at [267, 42] on label "Cliente" at bounding box center [263, 42] width 16 height 8
click at [0, 0] on input "Cliente" at bounding box center [0, 0] width 0 height 0
click at [169, 69] on div "Sim Não Comissão / Valor Líquido Sim Não Informação ref. ao Desconto-Padrão (CE…" at bounding box center [209, 80] width 84 height 43
drag, startPoint x: 171, startPoint y: 66, endPoint x: 172, endPoint y: 75, distance: 8.9
click at [171, 66] on label "Sim" at bounding box center [173, 64] width 12 height 5
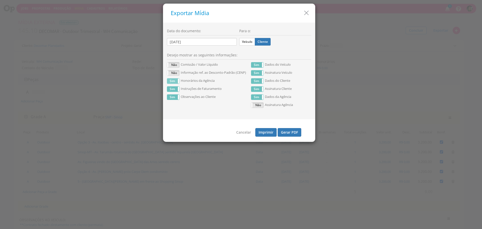
click at [174, 82] on label "Sim" at bounding box center [173, 80] width 12 height 5
click at [287, 129] on button "Gerar PDF" at bounding box center [290, 132] width 24 height 9
click at [302, 12] on h5 "Exportar Mídia" at bounding box center [241, 13] width 141 height 6
drag, startPoint x: 304, startPoint y: 12, endPoint x: 263, endPoint y: 19, distance: 42.0
click at [304, 12] on icon "button" at bounding box center [306, 12] width 7 height 7
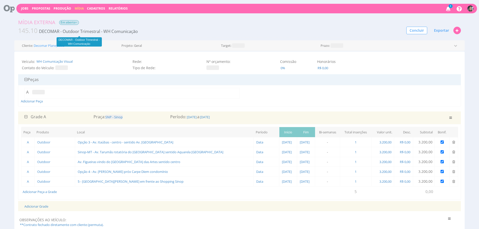
click at [113, 34] on span "145.10 DECOMAR - Outdoor Trimestral - WH Comunicação" at bounding box center [78, 30] width 120 height 9
click at [90, 31] on span "DECOMAR - Outdoor Trimestral - WH Comunicação" at bounding box center [88, 31] width 100 height 6
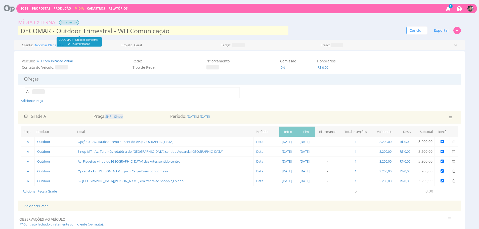
click at [88, 30] on input "DECOMAR - Outdoor Trimestral - WH Comunicação" at bounding box center [153, 31] width 270 height 10
type input "DECOMAR - Outdoor - WH Comunicação"
click at [320, 28] on div "Concluir Reabrir Exportar PDF / Imprimir Job Proposta Produção Mídia" at bounding box center [389, 30] width 150 height 9
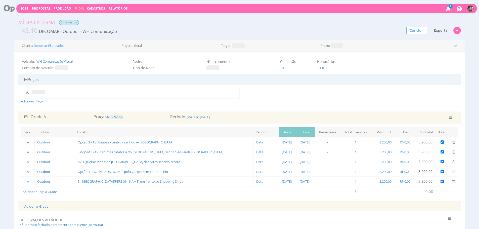
scroll to position [0, 0]
click at [445, 30] on span "Exportar" at bounding box center [441, 30] width 15 height 5
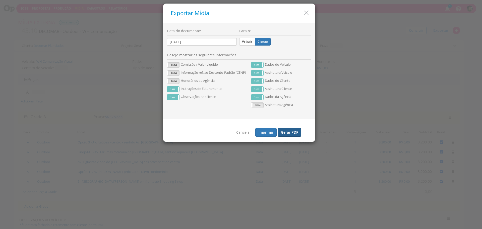
click at [285, 133] on button "Gerar PDF" at bounding box center [290, 132] width 24 height 9
click at [178, 73] on label "Não" at bounding box center [173, 72] width 12 height 5
click at [288, 131] on button "Gerar PDF" at bounding box center [290, 132] width 24 height 9
click at [249, 39] on label "Veículo" at bounding box center [247, 42] width 16 height 8
click at [0, 0] on input "Veículo" at bounding box center [0, 0] width 0 height 0
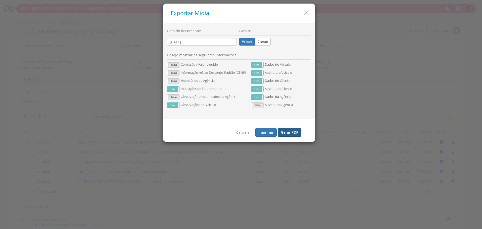
click at [289, 134] on button "Gerar PDF" at bounding box center [290, 132] width 24 height 9
drag, startPoint x: 306, startPoint y: 14, endPoint x: 226, endPoint y: 11, distance: 79.7
click at [306, 14] on icon "button" at bounding box center [306, 12] width 7 height 7
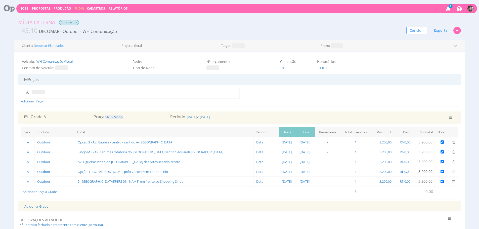
click at [78, 11] on div "Jobs Propostas Produção Mídia Cadastros Relatórios 1 Notificações acesse aqui" at bounding box center [246, 9] width 460 height 10
click at [81, 6] on div "Jobs Propostas Produção Mídia Cadastros Relatórios 1 Notificações acesse aqui" at bounding box center [246, 9] width 460 height 10
click at [79, 8] on link "Mídia" at bounding box center [79, 8] width 9 height 4
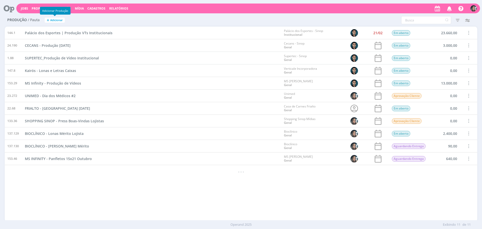
click at [62, 22] on button "+ Adicionar" at bounding box center [55, 20] width 20 height 5
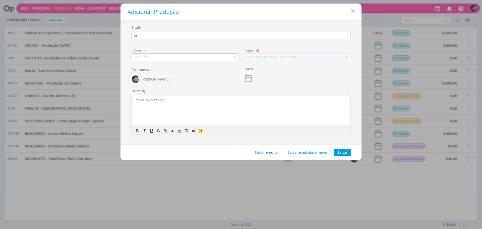
type input "b"
type input "BIOCLÍNICO - Cartões Dia do Médico"
click at [148, 55] on div "Selecione" at bounding box center [142, 56] width 17 height 5
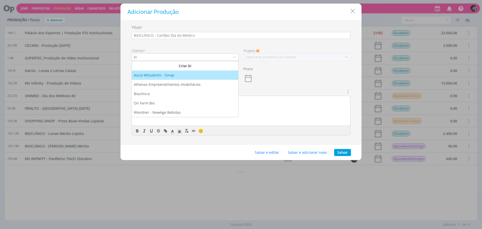
type input "bi"
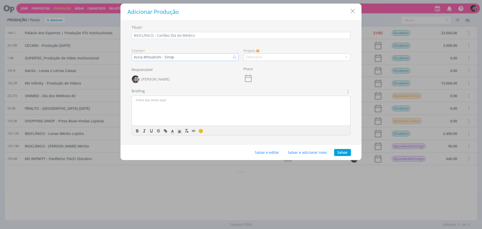
click at [148, 55] on div "Ascia Mitsubishi - Sinop" at bounding box center [154, 56] width 41 height 5
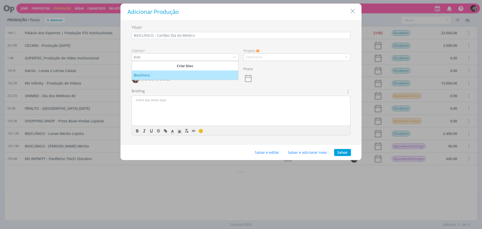
type input "bioc"
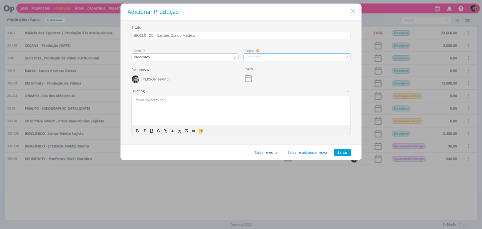
click at [250, 58] on div "Selecione" at bounding box center [254, 56] width 17 height 5
click at [265, 66] on div "Geral" at bounding box center [297, 65] width 102 height 5
click at [258, 150] on button "Salvar e editar" at bounding box center [267, 152] width 31 height 7
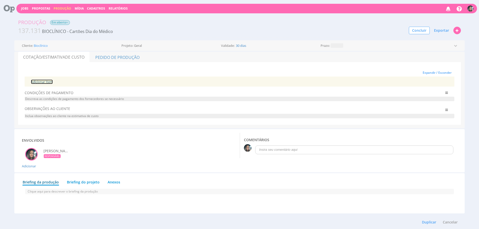
click at [50, 81] on link "Adicionar Item" at bounding box center [42, 81] width 22 height 5
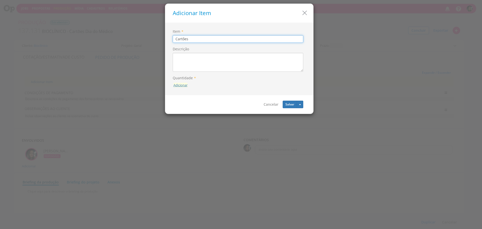
type input "Cartões"
click at [179, 86] on button "Adicionar" at bounding box center [181, 85] width 14 height 5
type input "60"
click at [199, 74] on button "button" at bounding box center [197, 74] width 9 height 8
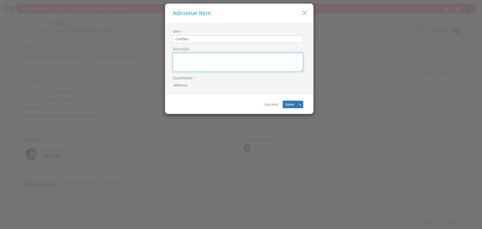
click at [190, 67] on textarea "Descrição" at bounding box center [238, 62] width 131 height 19
type textarea "Couchê 300g 14x14 cm"
click at [182, 88] on div "Adicionar" at bounding box center [239, 87] width 133 height 10
click at [180, 86] on button "Adicionar" at bounding box center [181, 85] width 14 height 5
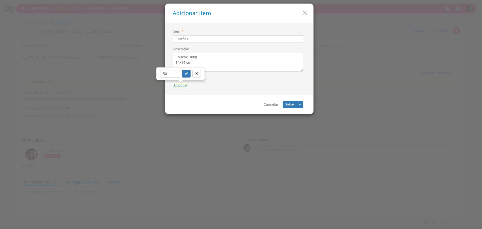
type input "50"
click at [182, 70] on button "submit" at bounding box center [186, 74] width 9 height 8
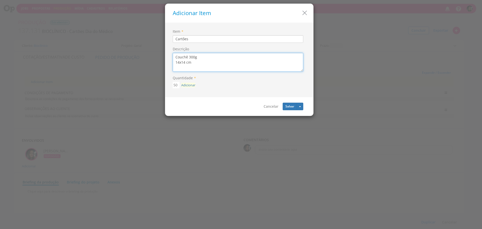
click at [193, 69] on textarea "Couchê 300g 14x14 cm" at bounding box center [238, 62] width 131 height 19
type textarea "Couchê 300g 14x14 cm 50 unidades"
click at [292, 105] on button "Salvar" at bounding box center [290, 106] width 14 height 8
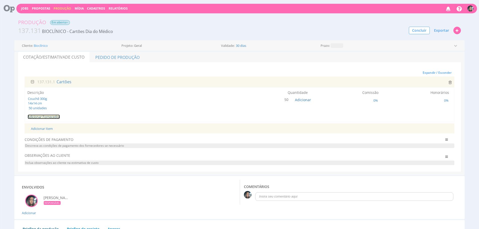
click at [53, 118] on link "Adicionar Fornecedor" at bounding box center [44, 116] width 32 height 5
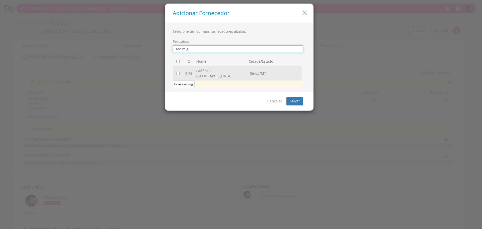
type input "sao mig"
drag, startPoint x: 178, startPoint y: 69, endPoint x: 200, endPoint y: 79, distance: 23.6
click at [178, 72] on input "checkbox" at bounding box center [177, 73] width 3 height 3
checkbox input "true"
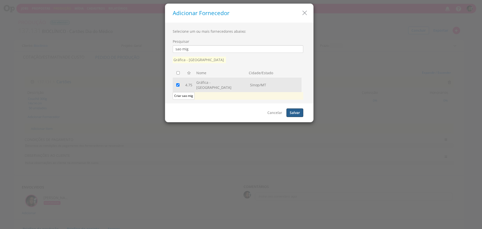
click at [293, 108] on button "Salvar" at bounding box center [295, 112] width 17 height 9
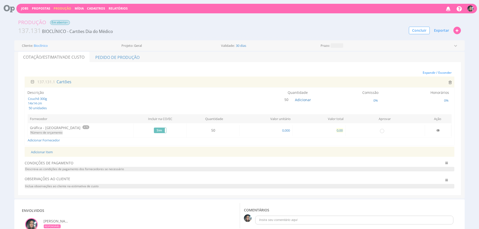
click at [338, 129] on span "0,00" at bounding box center [339, 130] width 7 height 5
type input "112,50"
click at [383, 132] on input "radio" at bounding box center [381, 130] width 5 height 5
radio input "true"
click at [110, 61] on link "Pedido de Produção" at bounding box center [117, 57] width 55 height 11
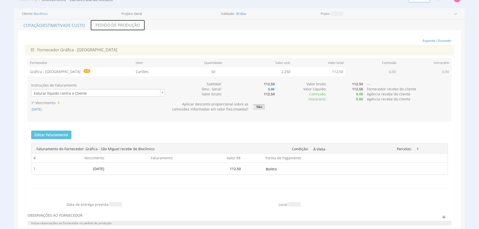
scroll to position [37, 0]
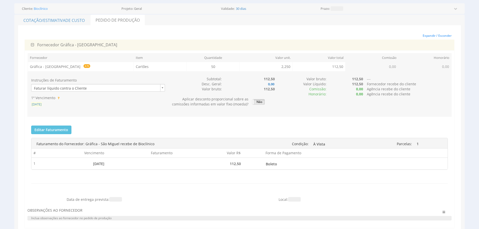
click at [33, 105] on span "15/10/2025" at bounding box center [36, 104] width 11 height 5
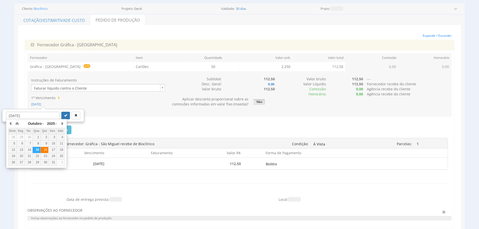
click at [42, 149] on div "16" at bounding box center [45, 149] width 8 height 4
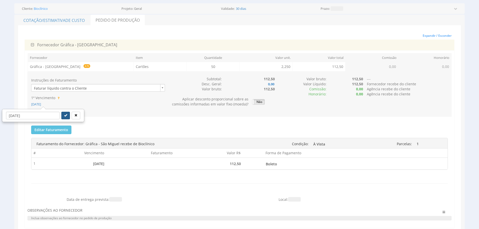
click at [61, 117] on button "submit" at bounding box center [65, 116] width 9 height 8
type input "16/10/2025"
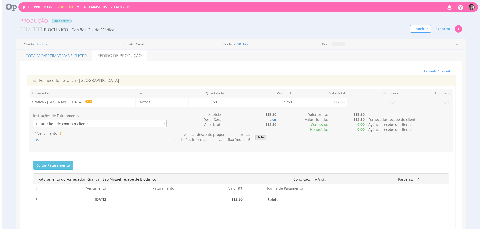
scroll to position [0, 0]
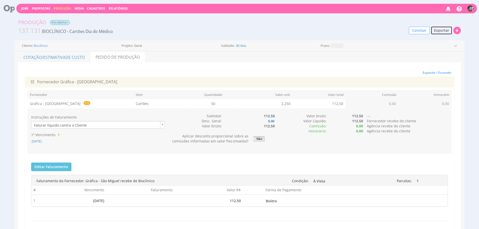
click at [444, 33] on button "Exportar" at bounding box center [441, 30] width 22 height 9
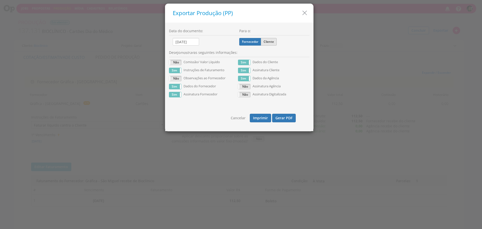
click at [269, 43] on label "Cliente" at bounding box center [269, 42] width 16 height 8
click at [0, 0] on input "Cliente" at bounding box center [0, 0] width 0 height 0
click at [285, 115] on button "Gerar PDF" at bounding box center [284, 118] width 24 height 9
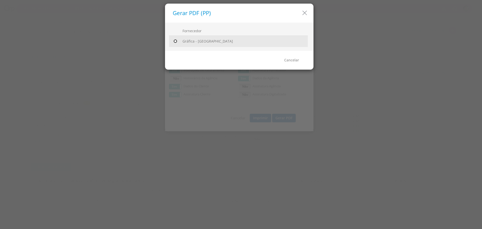
click at [176, 42] on input "radio" at bounding box center [175, 41] width 5 height 5
radio input "true"
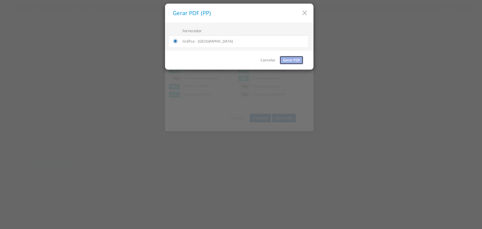
click at [294, 61] on link "Gerar PDF" at bounding box center [292, 60] width 24 height 9
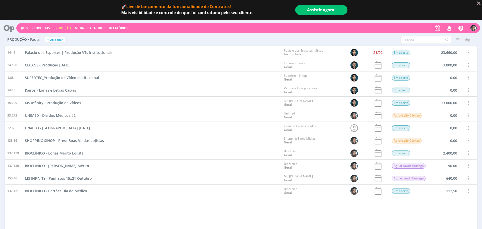
click at [333, 11] on link "Assistir agora!" at bounding box center [321, 10] width 52 height 10
click at [479, 4] on icon "Fechar" at bounding box center [479, 4] width 4 height 4
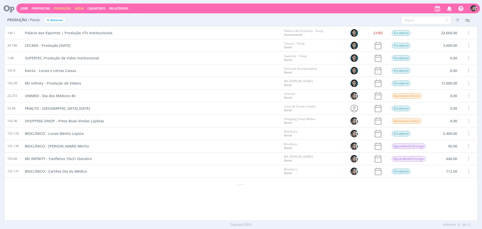
click at [79, 10] on link "Mídia" at bounding box center [79, 8] width 9 height 4
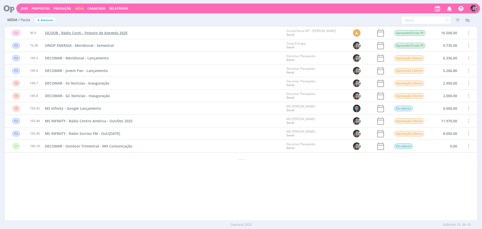
click at [85, 32] on span "SICOOB - Rádio Conti - Peixoto de Azevedo 2025" at bounding box center [86, 32] width 83 height 5
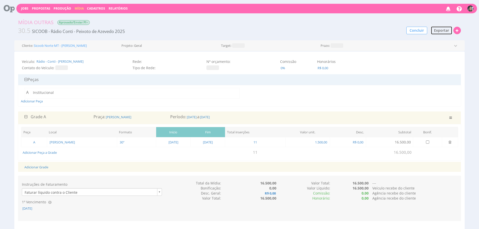
click at [435, 31] on span "Exportar" at bounding box center [441, 30] width 15 height 5
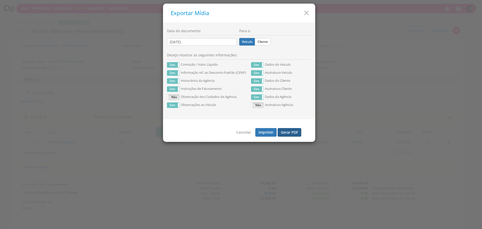
click at [291, 132] on button "Gerar PDF" at bounding box center [290, 132] width 24 height 9
drag, startPoint x: 308, startPoint y: 15, endPoint x: 403, endPoint y: 15, distance: 94.7
click at [308, 15] on icon "button" at bounding box center [306, 12] width 7 height 7
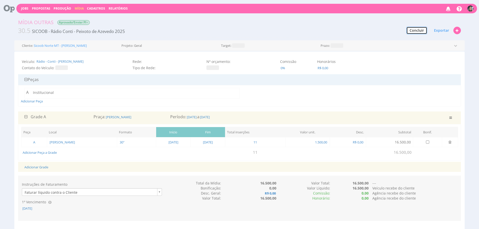
drag, startPoint x: 422, startPoint y: 28, endPoint x: 386, endPoint y: 42, distance: 38.9
click at [422, 29] on button "Concluir" at bounding box center [416, 31] width 21 height 8
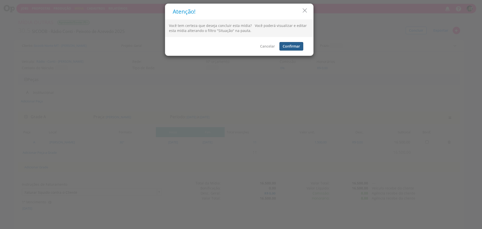
click at [302, 46] on button "Confirmar" at bounding box center [292, 46] width 24 height 9
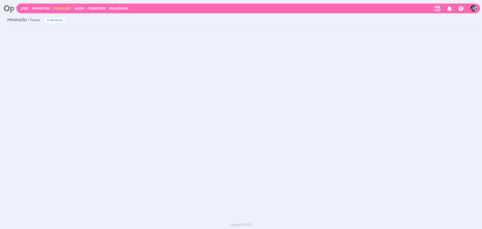
click at [94, 10] on span "Cadastros" at bounding box center [96, 8] width 18 height 4
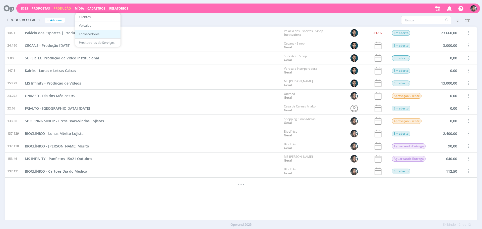
click at [101, 32] on link "Fornecedores" at bounding box center [98, 34] width 42 height 8
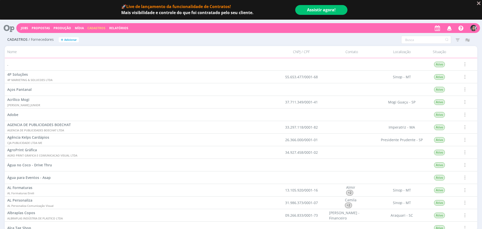
click at [99, 26] on span "Cadastros" at bounding box center [96, 28] width 18 height 4
click at [109, 46] on link "Veículos" at bounding box center [98, 45] width 42 height 8
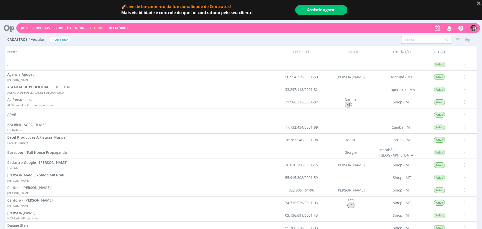
click at [419, 38] on input "text" at bounding box center [426, 40] width 50 height 8
type input "conti"
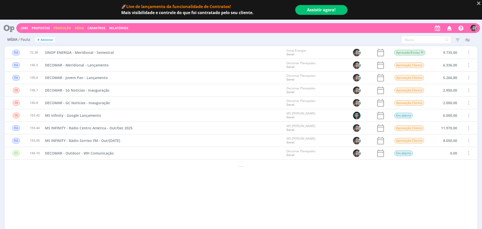
click at [61, 26] on link "Produção" at bounding box center [63, 28] width 18 height 4
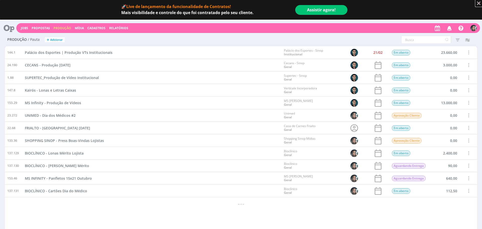
click at [480, 5] on button "Fechar" at bounding box center [479, 3] width 7 height 7
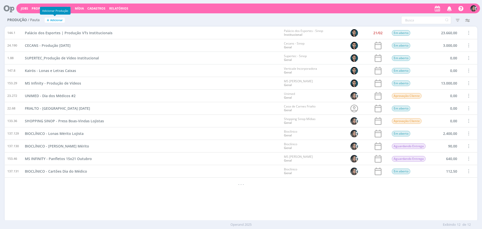
click at [58, 22] on span "Adicionar" at bounding box center [56, 20] width 13 height 3
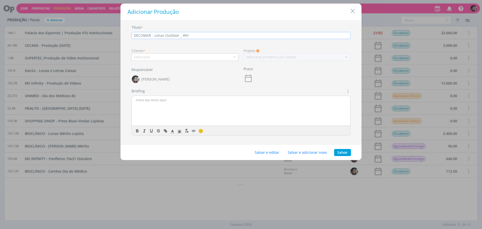
click at [182, 37] on input "DECOMAR - Lonas Outdoor _ WH" at bounding box center [241, 35] width 219 height 7
type input "DECOMAR - Lonas Outdoor - WH"
click at [201, 57] on div "Selecione" at bounding box center [185, 57] width 107 height 8
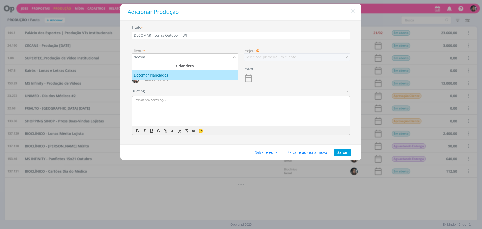
type input "decom"
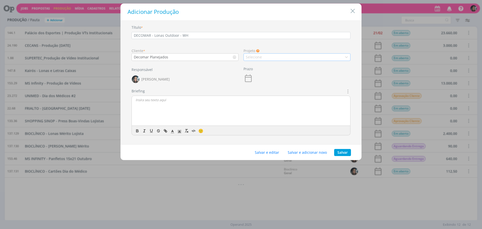
click at [271, 58] on div "Selecione" at bounding box center [297, 57] width 107 height 8
click at [267, 151] on button "Salvar e editar" at bounding box center [267, 152] width 31 height 7
click at [268, 152] on button "Salvar e editar" at bounding box center [267, 152] width 31 height 7
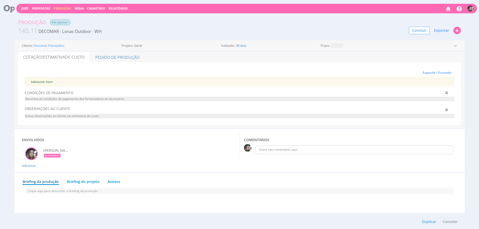
click at [53, 81] on div "Adicionar Item" at bounding box center [239, 81] width 424 height 10
click at [50, 82] on link "Adicionar Item" at bounding box center [42, 81] width 22 height 5
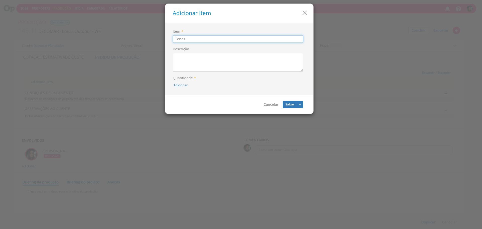
type input "Lonas"
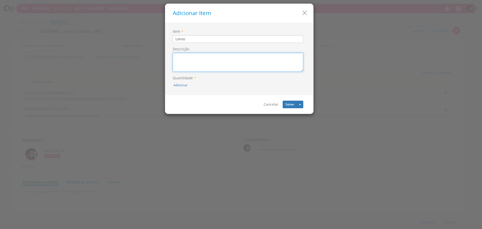
click at [227, 52] on div "Descrição" at bounding box center [238, 58] width 131 height 25
type textarea "Produção 5 lonas 9x3 com acabamento em ilhós para outdoor"
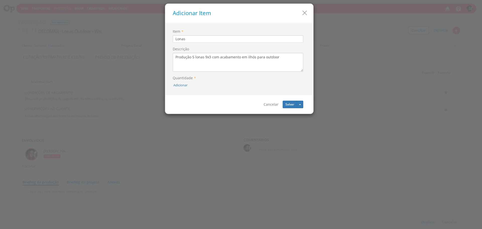
click at [180, 87] on div "Adicionar" at bounding box center [238, 85] width 131 height 6
click at [181, 86] on button "Adicionar" at bounding box center [181, 85] width 14 height 5
type input "5"
drag, startPoint x: 187, startPoint y: 72, endPoint x: 206, endPoint y: 73, distance: 19.4
click at [187, 72] on icon "submit" at bounding box center [187, 73] width 3 height 3
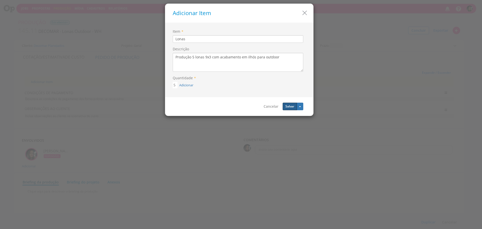
drag, startPoint x: 290, startPoint y: 105, endPoint x: 227, endPoint y: 76, distance: 69.7
click at [290, 105] on button "Salvar" at bounding box center [290, 106] width 14 height 8
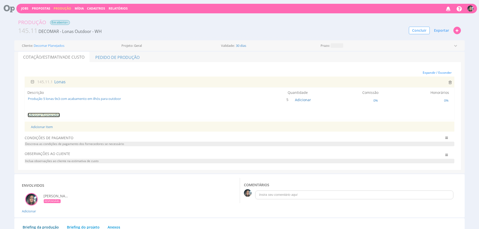
click at [53, 114] on link "Adicionar Fornecedor" at bounding box center [44, 115] width 32 height 5
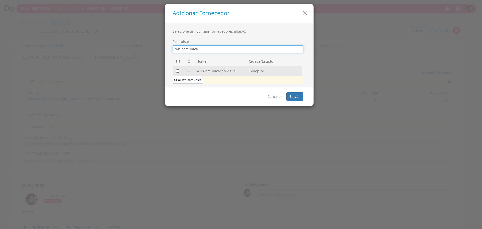
type input "wh comunica"
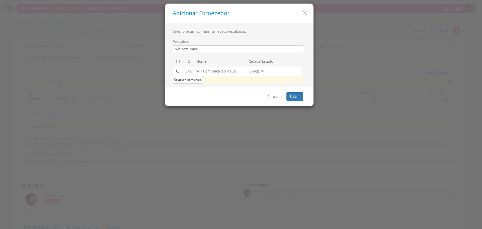
drag, startPoint x: 178, startPoint y: 72, endPoint x: 227, endPoint y: 77, distance: 49.8
click at [178, 72] on input "checkbox" at bounding box center [177, 70] width 3 height 3
checkbox input "true"
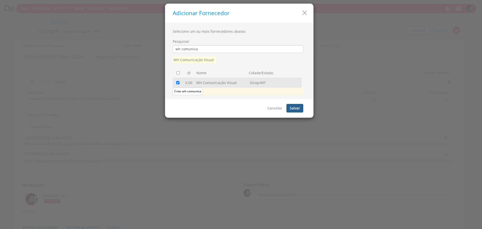
click at [299, 110] on button "Salvar" at bounding box center [295, 108] width 17 height 9
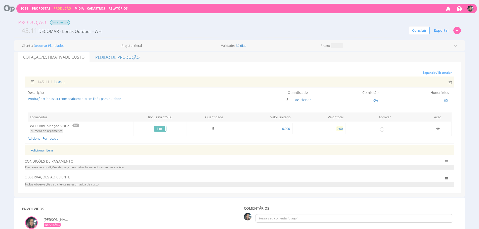
click at [337, 127] on span "0,00" at bounding box center [339, 128] width 7 height 5
type input "3.740,00"
click at [383, 128] on input "radio" at bounding box center [381, 128] width 5 height 5
radio input "true"
click at [103, 56] on link "Pedido de Produção" at bounding box center [117, 57] width 55 height 11
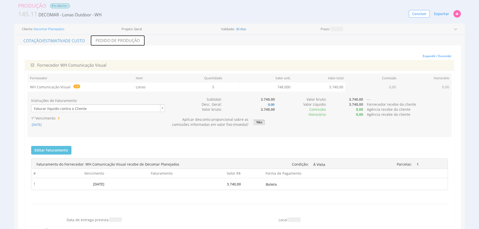
scroll to position [22, 0]
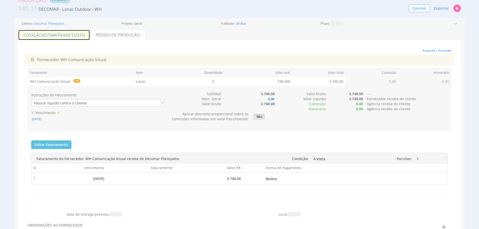
click at [71, 36] on span "de Custo" at bounding box center [74, 35] width 19 height 6
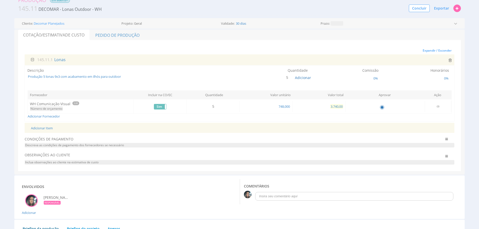
click at [333, 108] on span "3.740,00" at bounding box center [336, 106] width 13 height 5
type input "4.080,00"
click at [124, 37] on link "Pedido de Produção" at bounding box center [117, 35] width 55 height 11
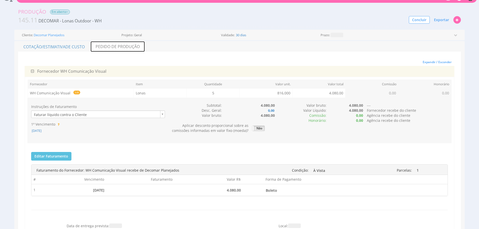
scroll to position [22, 0]
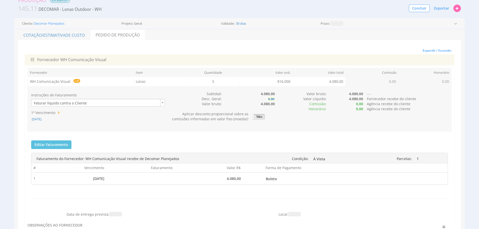
click at [271, 98] on b "0,00" at bounding box center [270, 98] width 7 height 5
type input "3.740,00"
click at [292, 84] on button "submit" at bounding box center [296, 88] width 9 height 8
click at [308, 125] on div "Instruções de Faturamento Faturar líquido contra o Cliente 1º Vencimento [DATE]…" at bounding box center [239, 108] width 424 height 35
click at [156, 130] on div "Instruções de Faturamento Faturar líquido contra o Cliente 1º Vencimento [DATE]…" at bounding box center [239, 108] width 424 height 45
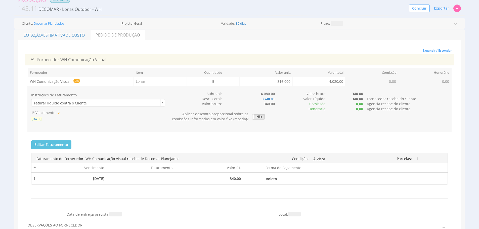
click at [42, 120] on span "[DATE]" at bounding box center [36, 119] width 11 height 5
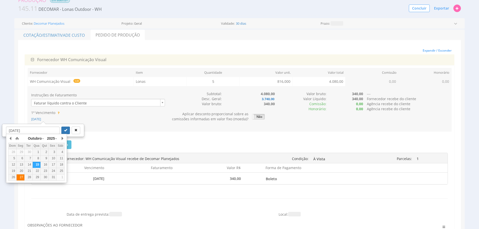
click at [23, 175] on div "27" at bounding box center [21, 177] width 8 height 4
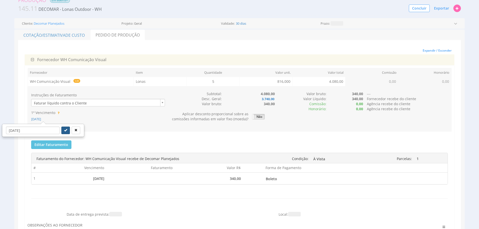
click at [61, 133] on button "submit" at bounding box center [65, 130] width 9 height 8
type input "[DATE]"
click at [133, 132] on div "Instruções de Faturamento Faturar líquido contra o Cliente 1º Vencimento [DATE]…" at bounding box center [239, 163] width 424 height 154
click at [442, 6] on span "Exportar" at bounding box center [441, 8] width 15 height 5
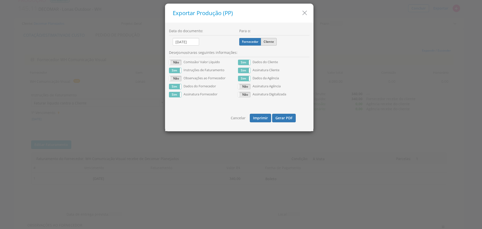
click at [266, 43] on label "Cliente" at bounding box center [269, 42] width 16 height 8
click at [0, 0] on input "Cliente" at bounding box center [0, 0] width 0 height 0
drag, startPoint x: 306, startPoint y: 13, endPoint x: 114, endPoint y: 76, distance: 201.8
click at [306, 14] on icon "button" at bounding box center [304, 12] width 7 height 7
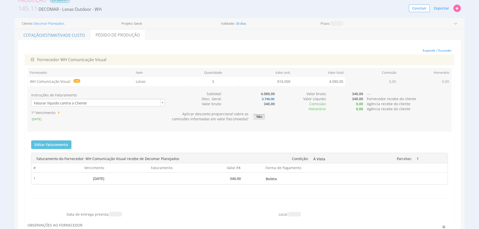
click at [42, 120] on span "[DATE]" at bounding box center [36, 119] width 11 height 5
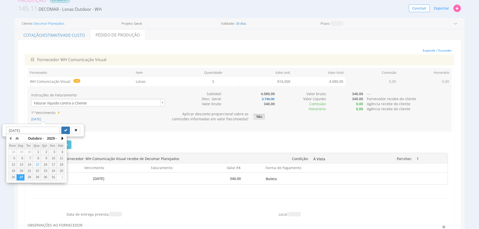
click at [62, 140] on button "button" at bounding box center [62, 138] width 5 height 8
click at [62, 164] on div "15" at bounding box center [61, 164] width 8 height 4
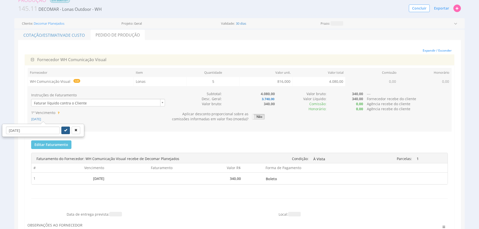
click at [61, 127] on button "submit" at bounding box center [65, 130] width 9 height 8
type input "[DATE]"
click at [439, 11] on button "Exportar" at bounding box center [441, 8] width 22 height 9
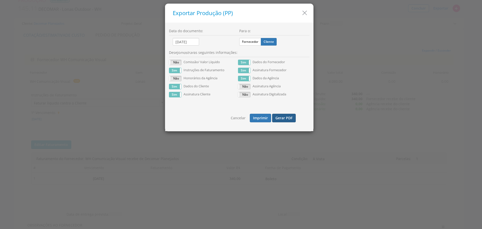
click at [283, 118] on button "Gerar PDF" at bounding box center [284, 118] width 24 height 9
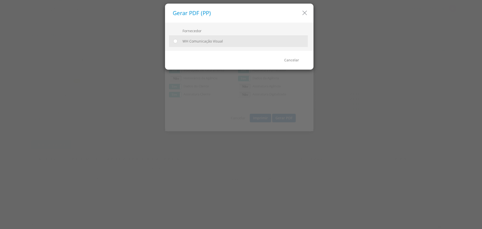
click at [174, 48] on div "Fornecedor WH Comunicação Visual Enviado para o Financeiro ( )" at bounding box center [239, 37] width 148 height 28
click at [174, 44] on div at bounding box center [175, 41] width 8 height 7
click at [176, 43] on input "radio" at bounding box center [175, 41] width 5 height 5
radio input "true"
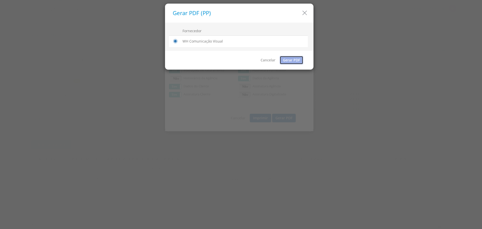
click at [289, 58] on link "Gerar PDF" at bounding box center [292, 60] width 24 height 9
click at [302, 13] on icon "button" at bounding box center [304, 12] width 7 height 7
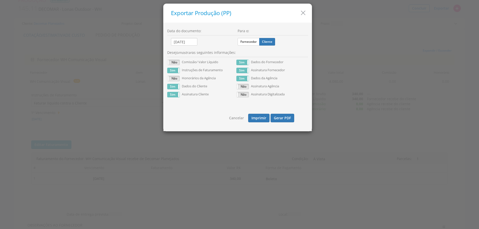
drag, startPoint x: 302, startPoint y: 13, endPoint x: 286, endPoint y: 17, distance: 16.6
click at [302, 13] on icon "button" at bounding box center [302, 12] width 7 height 7
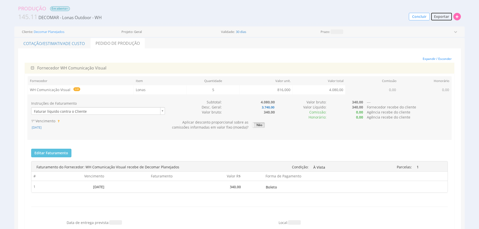
scroll to position [0, 0]
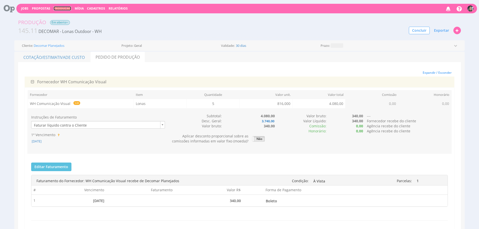
click at [59, 10] on link "Produção" at bounding box center [63, 8] width 18 height 4
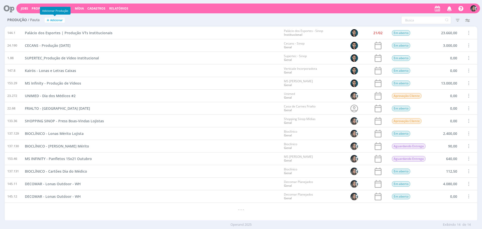
click at [50, 20] on span "Adicionar" at bounding box center [56, 20] width 13 height 3
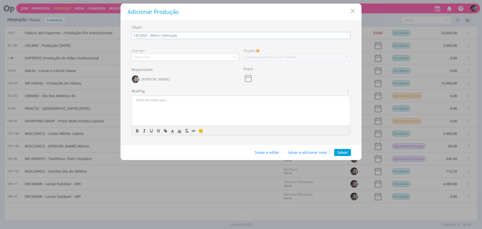
type input "CECANS - Bloco Liberação"
click at [156, 54] on div "Selecione" at bounding box center [185, 57] width 107 height 8
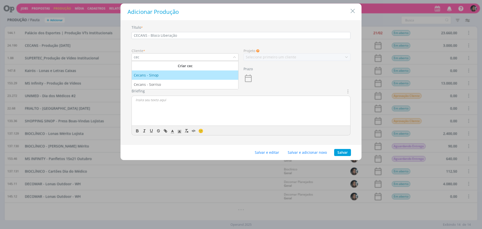
type input "cec"
click at [162, 77] on div "Cecans - Sinop" at bounding box center [185, 74] width 102 height 5
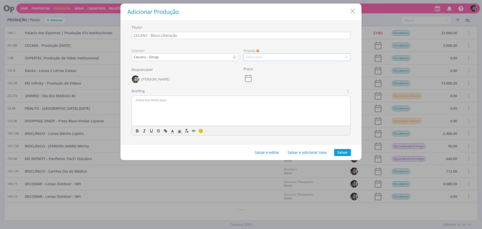
click at [256, 57] on div "Selecione" at bounding box center [254, 56] width 17 height 5
click at [258, 64] on div "Geral" at bounding box center [297, 65] width 102 height 5
click at [275, 152] on button "Salvar e editar" at bounding box center [267, 152] width 31 height 7
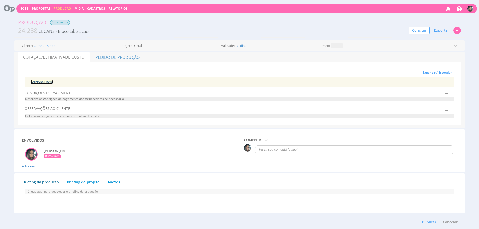
click at [38, 81] on link "Adicionar Item" at bounding box center [42, 81] width 22 height 5
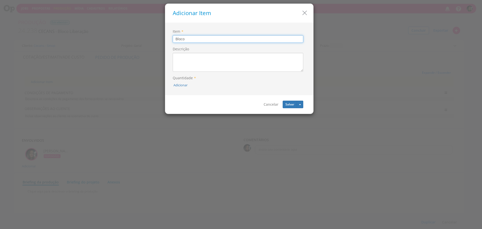
type input "Bloco"
click at [182, 88] on div "Adicionar" at bounding box center [239, 87] width 133 height 10
click at [183, 86] on button "Adicionar" at bounding box center [181, 85] width 14 height 5
type input "5"
click at [183, 70] on button "submit" at bounding box center [187, 74] width 9 height 8
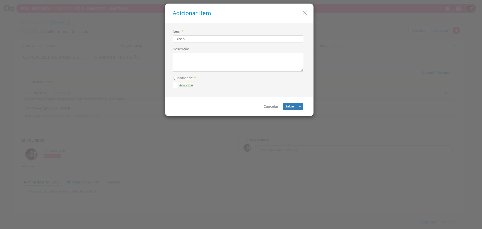
click at [179, 83] on button "Adicionar" at bounding box center [186, 85] width 14 height 5
type input "10"
click at [188, 70] on button "submit" at bounding box center [192, 74] width 9 height 8
click at [188, 65] on textarea "Descrição" at bounding box center [238, 62] width 131 height 19
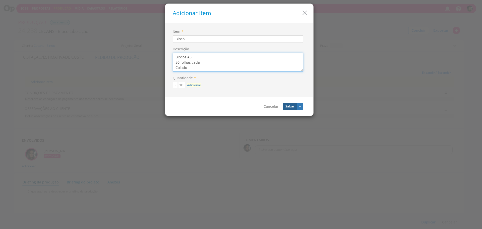
type textarea "Blocos A5 50 folhas cada Colado"
click at [292, 109] on button "Salvar" at bounding box center [290, 106] width 14 height 8
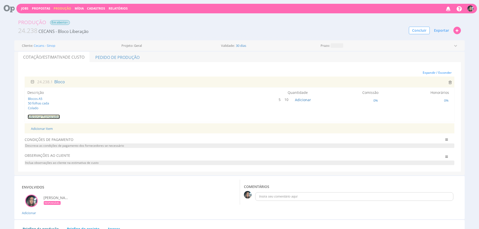
click at [52, 118] on link "Adicionar Fornecedor" at bounding box center [44, 116] width 32 height 5
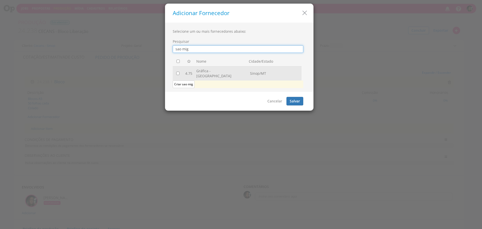
type input "sao mig"
click at [177, 72] on input "checkbox" at bounding box center [177, 73] width 3 height 3
checkbox input "true"
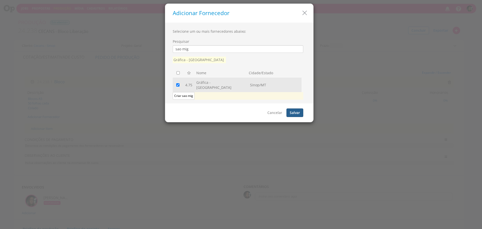
click at [301, 111] on button "Salvar" at bounding box center [295, 112] width 17 height 9
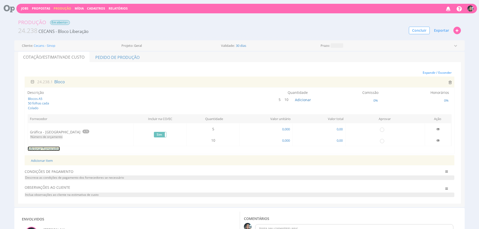
click at [47, 147] on link "Adicionar Fornecedor" at bounding box center [44, 148] width 32 height 5
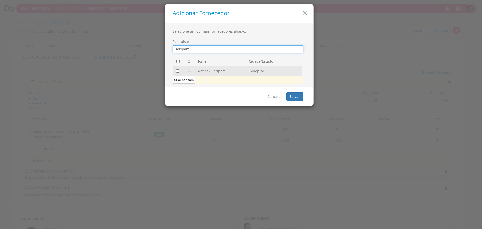
type input "seripam"
click at [178, 69] on td at bounding box center [178, 71] width 11 height 10
click at [178, 70] on input "checkbox" at bounding box center [177, 70] width 3 height 3
checkbox input "true"
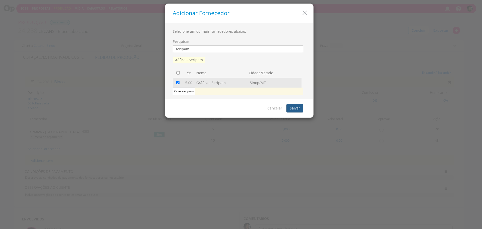
click at [292, 106] on button "Salvar" at bounding box center [295, 108] width 17 height 9
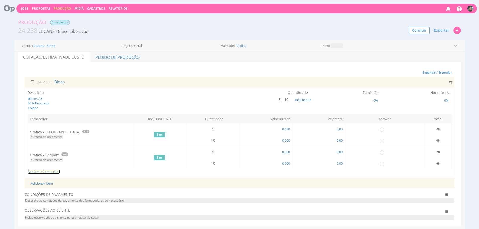
click at [43, 170] on link "Adicionar Fornecedor" at bounding box center [44, 171] width 32 height 5
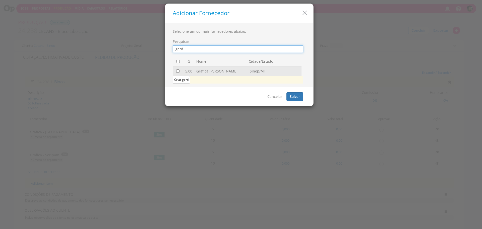
type input "gerd"
click at [177, 73] on td at bounding box center [178, 71] width 11 height 10
click at [179, 70] on input "checkbox" at bounding box center [177, 70] width 3 height 3
checkbox input "true"
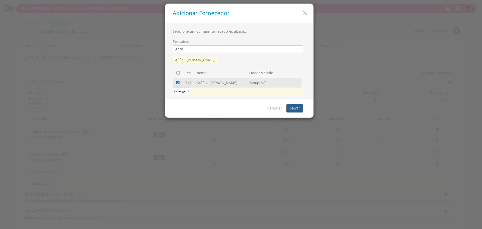
click at [299, 108] on button "Salvar" at bounding box center [295, 108] width 17 height 9
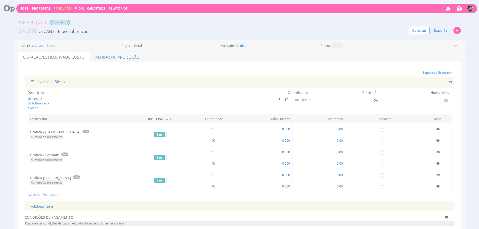
drag, startPoint x: 280, startPoint y: 157, endPoint x: 284, endPoint y: 156, distance: 3.7
click at [280, 157] on td "0,000" at bounding box center [265, 162] width 53 height 11
click at [283, 151] on span "0,000" at bounding box center [285, 151] width 9 height 5
type input "22,920"
click at [287, 162] on span "0,000" at bounding box center [285, 163] width 9 height 5
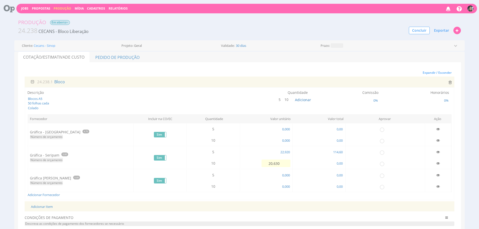
type input "206,300"
click at [283, 163] on span "206,300" at bounding box center [284, 163] width 12 height 5
type input "20,630"
click at [340, 174] on span "0,00" at bounding box center [339, 174] width 7 height 5
type input "360,00"
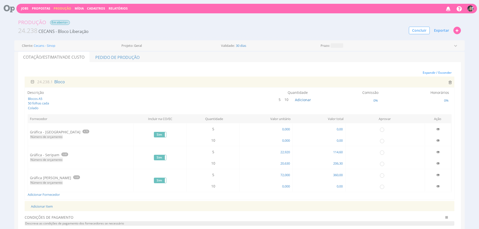
click at [337, 182] on td "0,00" at bounding box center [318, 185] width 53 height 11
click at [339, 185] on span "0,00" at bounding box center [339, 186] width 7 height 5
type input "490,00"
click at [337, 125] on td "0,00" at bounding box center [318, 128] width 53 height 11
click at [337, 126] on td "0,00" at bounding box center [318, 128] width 53 height 11
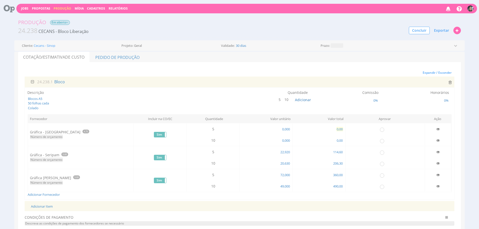
click at [338, 127] on span "0,00" at bounding box center [339, 129] width 7 height 5
type input "195,00"
click at [337, 139] on span "0,00" at bounding box center [339, 140] width 7 height 5
type input "310,00"
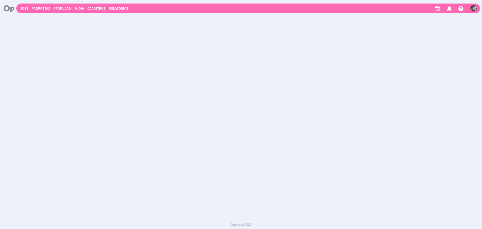
click at [101, 9] on span "Cadastros" at bounding box center [96, 8] width 18 height 4
click at [98, 14] on link "Clientes" at bounding box center [98, 17] width 42 height 8
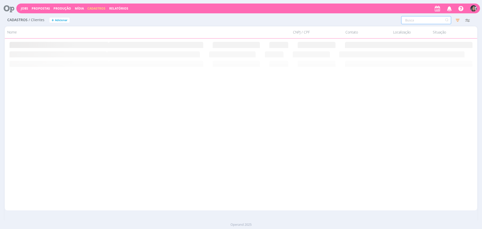
click at [415, 22] on input "text" at bounding box center [426, 20] width 50 height 8
type input "c"
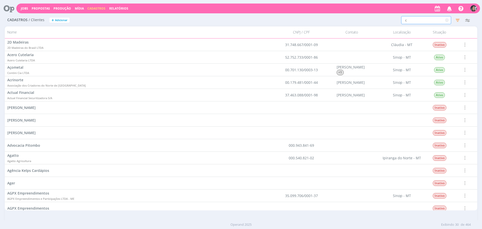
type input "ce"
type input "cec"
type input "ceca"
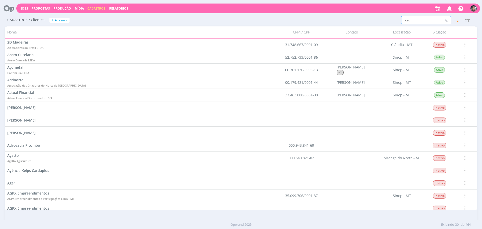
type input "ceca"
type input "cecan"
type input "cecans"
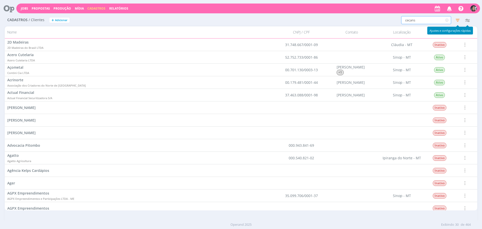
type input "cecans"
click at [457, 20] on icon "button" at bounding box center [457, 20] width 9 height 9
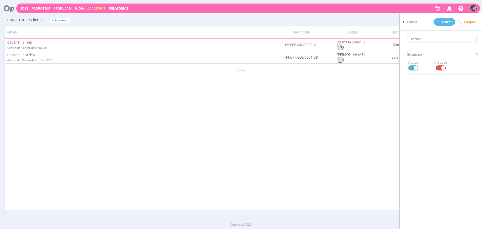
click at [441, 66] on span at bounding box center [441, 67] width 10 height 5
click at [281, 94] on div "2D Madeiras 2D Madeiras do Brasil LTDA 31.748.667/0001-09 Cláudia - MT Rua Oswa…" at bounding box center [241, 124] width 473 height 172
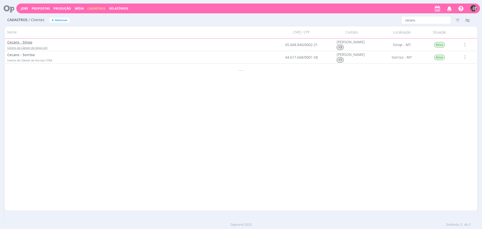
click at [22, 46] on span "Centro do Câncer de Sinop S/S" at bounding box center [27, 48] width 40 height 4
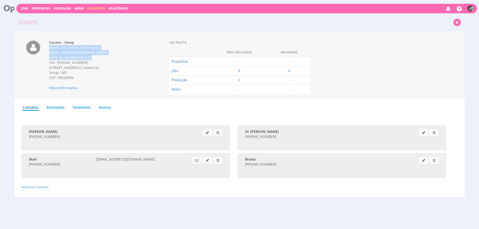
drag, startPoint x: 49, startPoint y: 48, endPoint x: 95, endPoint y: 55, distance: 47.0
click at [95, 55] on div "Cecans - Sinop Centro do Câncer de Sinop S/S [EMAIL_ADDRESS][DOMAIN_NAME] CNPJ:…" at bounding box center [97, 60] width 97 height 40
copy div "Centro do Câncer de Sinop S/S [EMAIL_ADDRESS][DOMAIN_NAME] CNPJ: 05.668.840/000…"
click at [98, 10] on span "Cadastros" at bounding box center [96, 8] width 18 height 4
drag, startPoint x: 100, startPoint y: 14, endPoint x: 110, endPoint y: 14, distance: 9.8
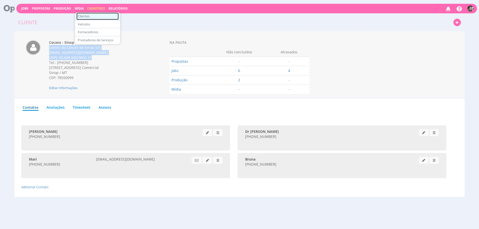
click at [100, 14] on link "Clientes" at bounding box center [97, 16] width 42 height 7
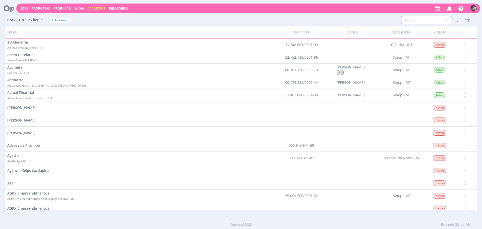
click at [427, 20] on input "text" at bounding box center [426, 20] width 50 height 8
click at [457, 22] on icon "button" at bounding box center [457, 20] width 9 height 9
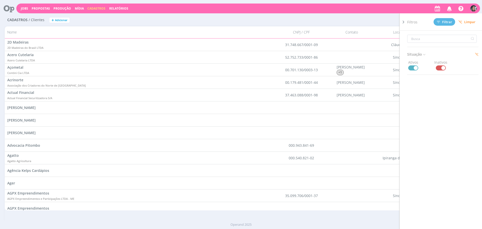
click at [439, 70] on span at bounding box center [441, 67] width 10 height 5
drag, startPoint x: 363, startPoint y: 18, endPoint x: 432, endPoint y: 24, distance: 69.1
click at [363, 18] on div "Filtros Filtrar [GEOGRAPHIC_DATA] Situação Ativos Inativos Configurar exibição …" at bounding box center [359, 20] width 231 height 8
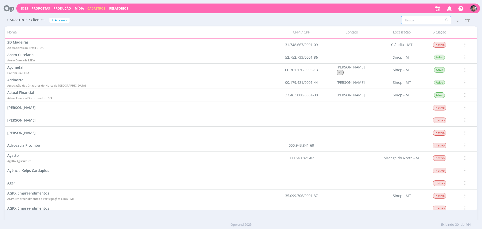
click at [429, 20] on input "text" at bounding box center [426, 20] width 50 height 8
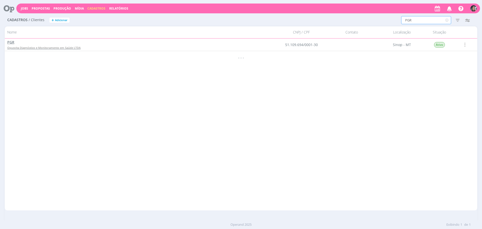
type input "PGR"
click at [68, 46] on span "Opusvita Diagnóstico e Monitoramento em Saúde LTDA" at bounding box center [43, 48] width 73 height 4
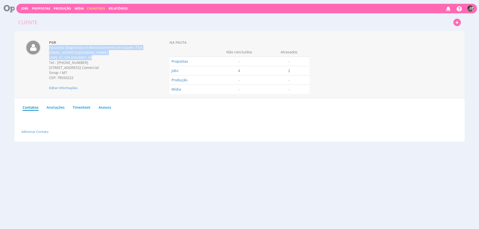
drag, startPoint x: 46, startPoint y: 47, endPoint x: 100, endPoint y: 56, distance: 54.7
click at [100, 56] on div "PGR Opusvita Diagnóstico e Monitoramento em Saúde LTDA financeiro@pgrmt.com.br …" at bounding box center [97, 65] width 105 height 50
copy div "Opusvita Diagnóstico e Monitoramento em Saúde LTDA financeiro@pgrmt.com.br CNPJ…"
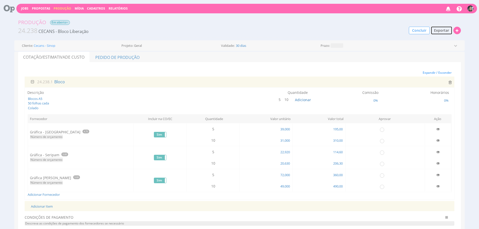
click at [447, 30] on span "Exportar" at bounding box center [441, 30] width 15 height 5
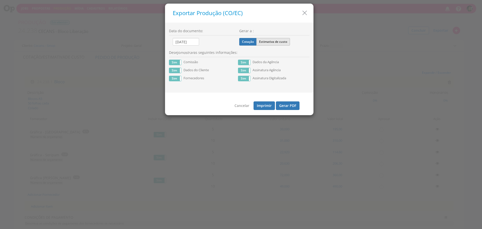
click at [280, 45] on label "Estimativa de custo" at bounding box center [273, 42] width 34 height 8
click at [0, 0] on input "Estimativa de custo" at bounding box center [0, 0] width 0 height 0
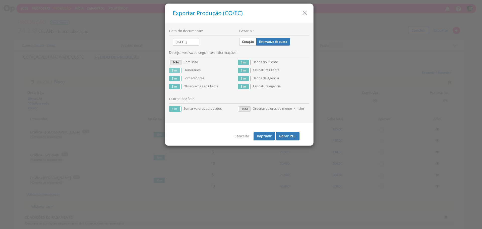
click at [175, 72] on label "Sim" at bounding box center [175, 70] width 12 height 5
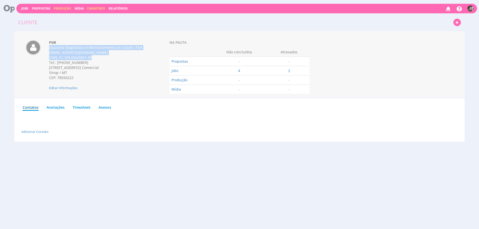
click at [60, 10] on link "Produção" at bounding box center [63, 8] width 18 height 4
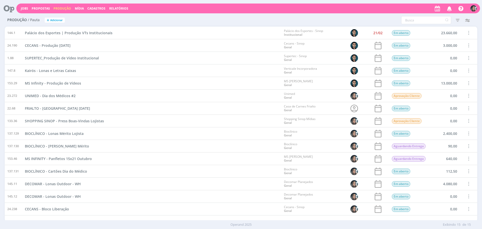
click at [224, 154] on div "MS INFINITY - Panfletos 15x21 Outubro" at bounding box center [151, 158] width 259 height 12
click at [466, 194] on span at bounding box center [469, 196] width 6 height 7
click at [445, 184] on div "Cancelar" at bounding box center [456, 185] width 50 height 7
click at [226, 84] on div "MS Infinity - Produção de Vídeos" at bounding box center [151, 83] width 259 height 12
click at [63, 195] on span "CECANS - Bloco Liberação" at bounding box center [47, 196] width 44 height 5
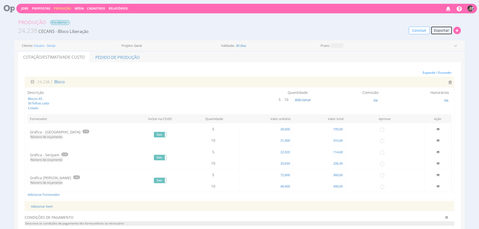
click at [447, 30] on span "Exportar" at bounding box center [441, 30] width 15 height 5
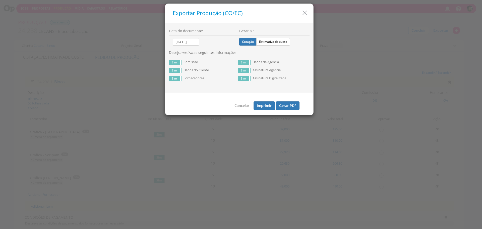
drag, startPoint x: 284, startPoint y: 39, endPoint x: 277, endPoint y: 47, distance: 11.0
click at [284, 39] on label "Estimativa de custo" at bounding box center [273, 42] width 34 height 8
click at [0, 0] on input "Estimativa de custo" at bounding box center [0, 0] width 0 height 0
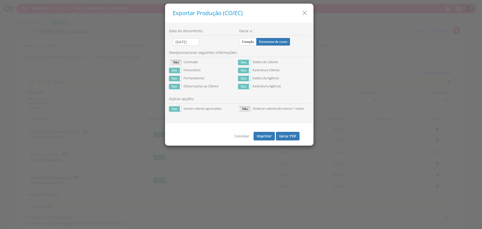
drag, startPoint x: 176, startPoint y: 69, endPoint x: 253, endPoint y: 123, distance: 93.7
click at [176, 69] on label "Sim" at bounding box center [175, 70] width 12 height 5
click at [280, 140] on button "Gerar PDF" at bounding box center [288, 136] width 24 height 9
click at [303, 14] on icon "button" at bounding box center [304, 12] width 7 height 7
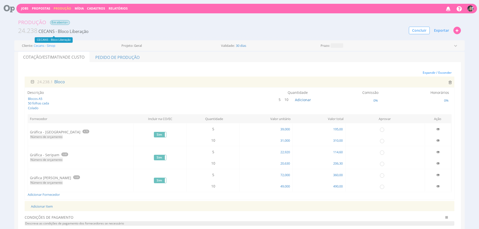
click at [65, 25] on div "Produção Em aberto" at bounding box center [239, 23] width 450 height 8
click at [65, 21] on span "Em aberto" at bounding box center [60, 22] width 20 height 5
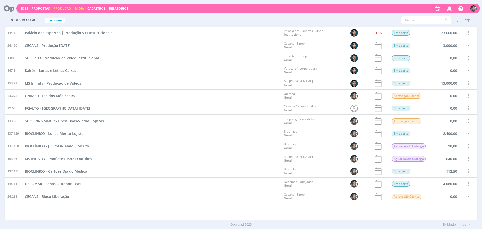
click at [77, 8] on link "Mídia" at bounding box center [79, 8] width 9 height 4
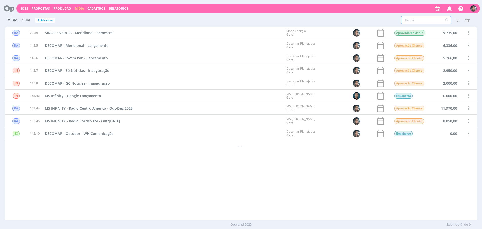
click at [415, 18] on input "text" at bounding box center [426, 20] width 50 height 8
type input "k"
type input "ka"
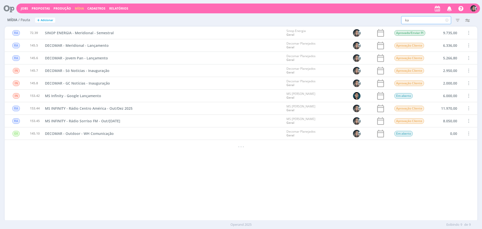
type input "kai"
type input "kair"
type input "kairo"
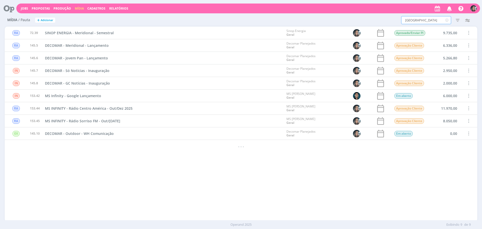
type input "kairo"
type input "kairos"
drag, startPoint x: 457, startPoint y: 16, endPoint x: 443, endPoint y: 67, distance: 53.1
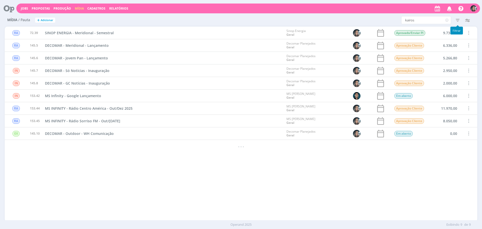
click at [457, 16] on icon "button" at bounding box center [457, 20] width 9 height 9
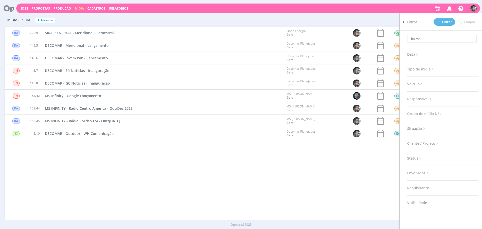
click at [420, 127] on span "Situação" at bounding box center [416, 128] width 19 height 7
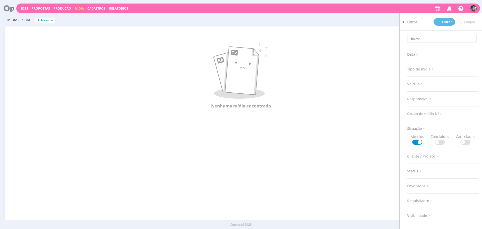
click at [436, 141] on span at bounding box center [440, 141] width 10 height 5
click at [452, 22] on span "Filtrar" at bounding box center [444, 21] width 15 height 3
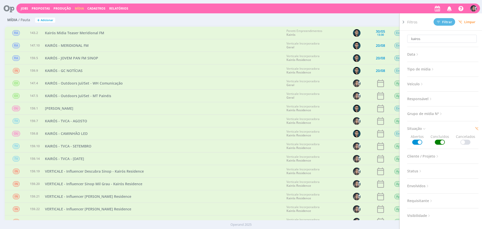
click at [270, 81] on div "KAIRÓS - Outdoors Jul/Set - WH Comunicação" at bounding box center [163, 83] width 242 height 12
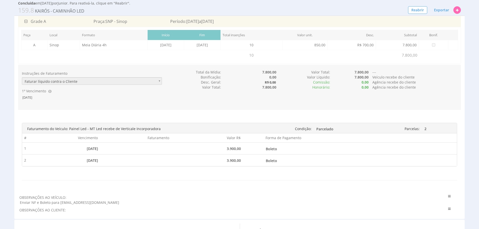
scroll to position [103, 0]
